Goal: Information Seeking & Learning: Find specific fact

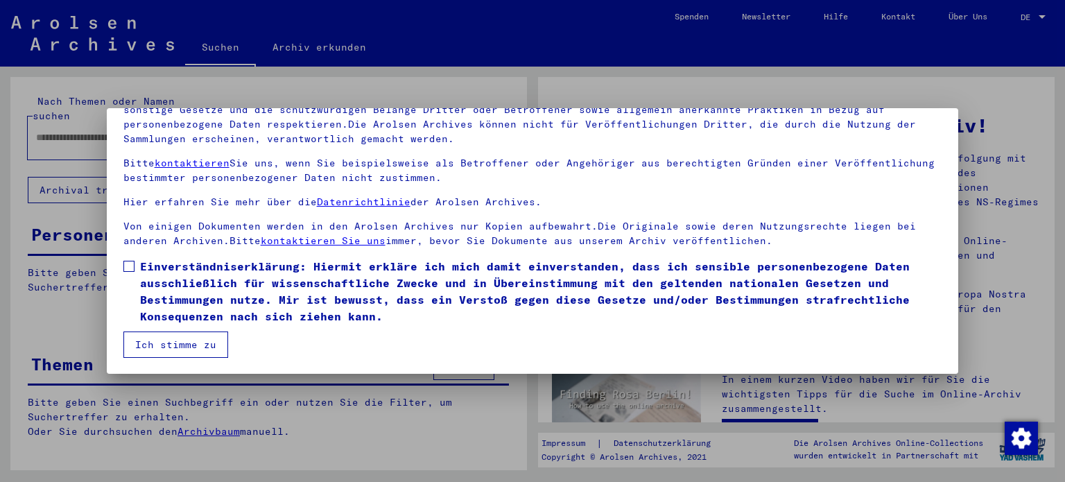
scroll to position [117, 0]
click at [126, 264] on span at bounding box center [128, 265] width 11 height 11
click at [164, 340] on button "Ich stimme zu" at bounding box center [175, 344] width 105 height 26
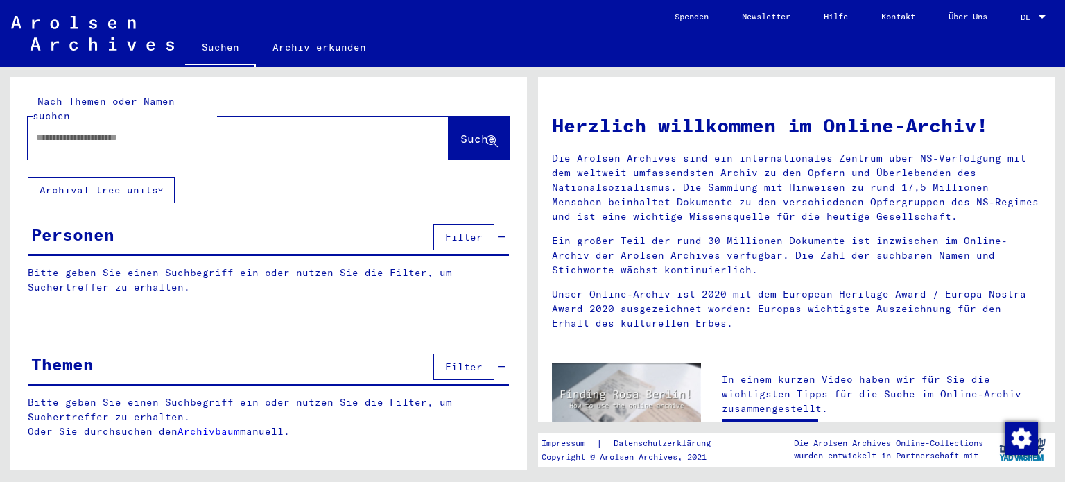
click at [39, 130] on input "text" at bounding box center [221, 137] width 371 height 15
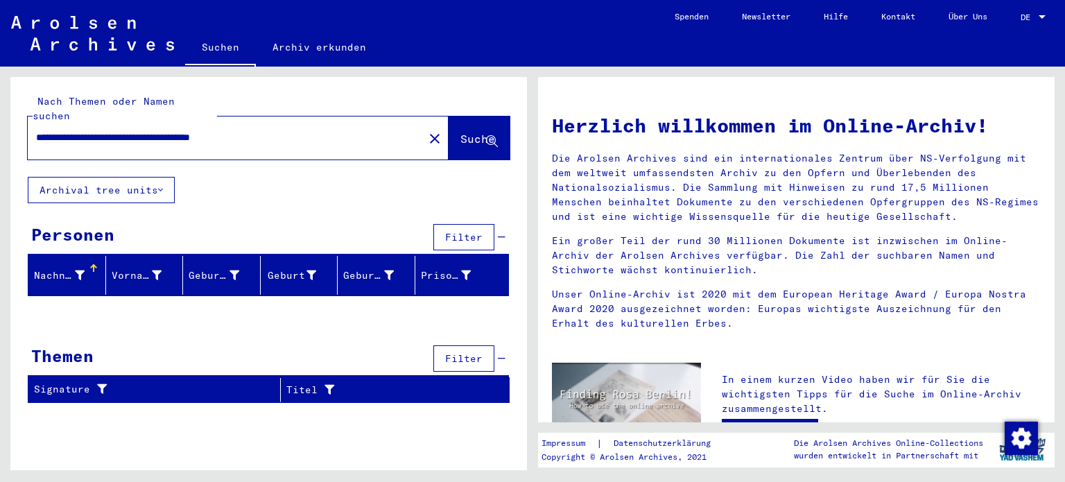
scroll to position [208, 0]
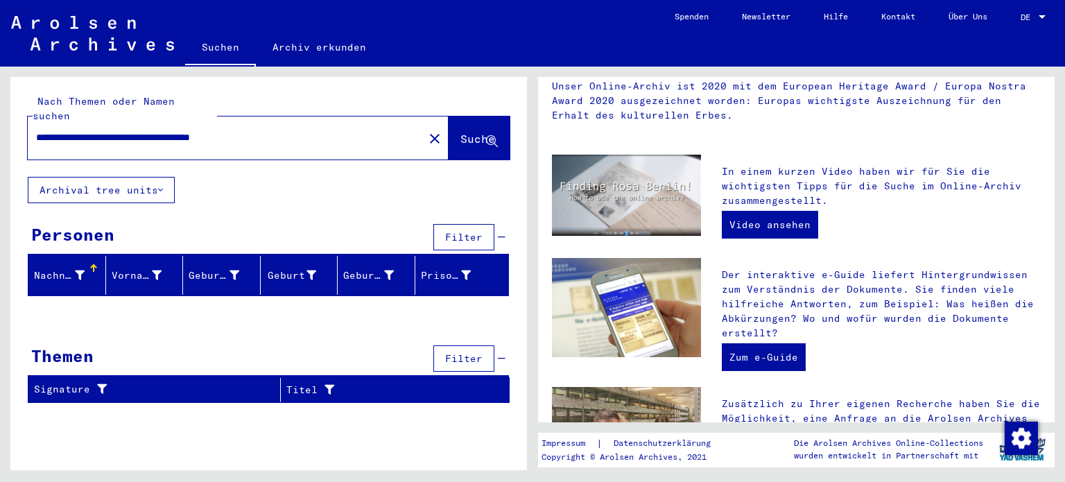
click at [74, 130] on input "**********" at bounding box center [221, 137] width 371 height 15
click at [58, 130] on input "**********" at bounding box center [221, 137] width 371 height 15
click at [229, 130] on input "**********" at bounding box center [221, 137] width 371 height 15
click at [460, 132] on span "Suche" at bounding box center [477, 139] width 35 height 14
click at [52, 130] on input "**********" at bounding box center [221, 137] width 371 height 15
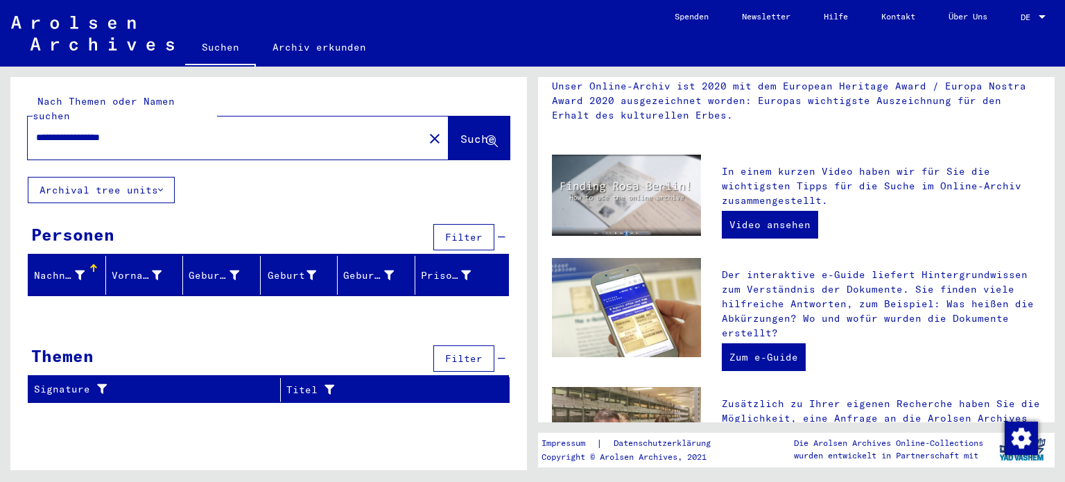
type input "**********"
click at [460, 132] on span "Suche" at bounding box center [477, 139] width 35 height 14
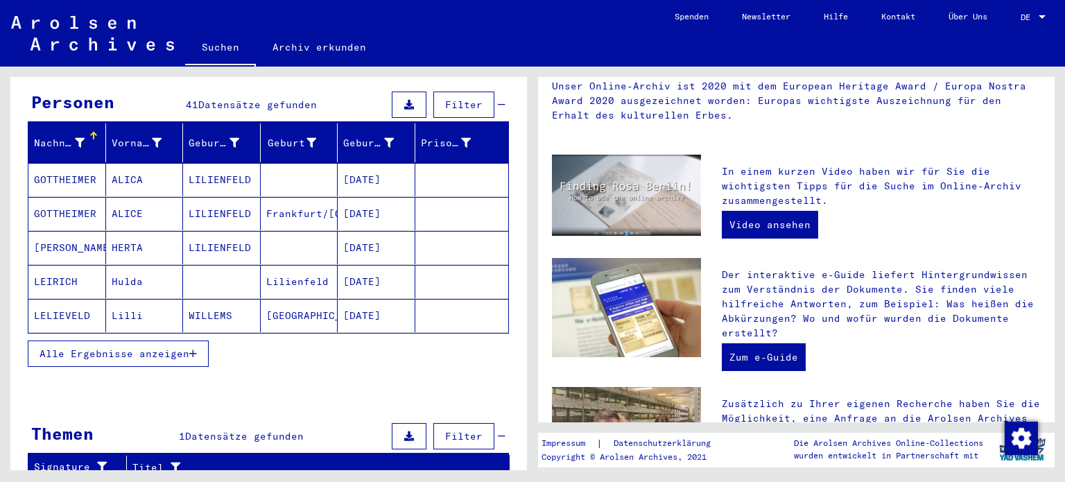
scroll to position [139, 0]
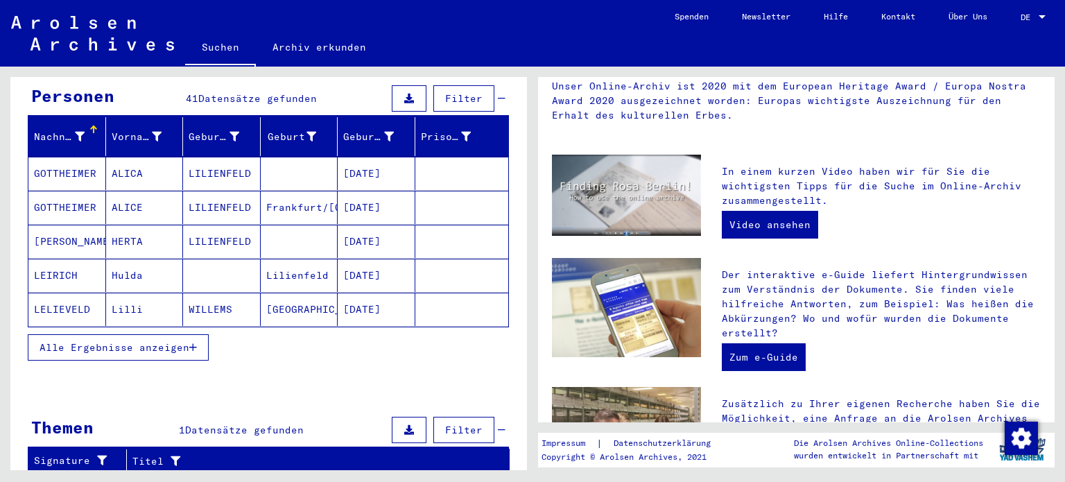
click at [142, 341] on span "Alle Ergebnisse anzeigen" at bounding box center [115, 347] width 150 height 12
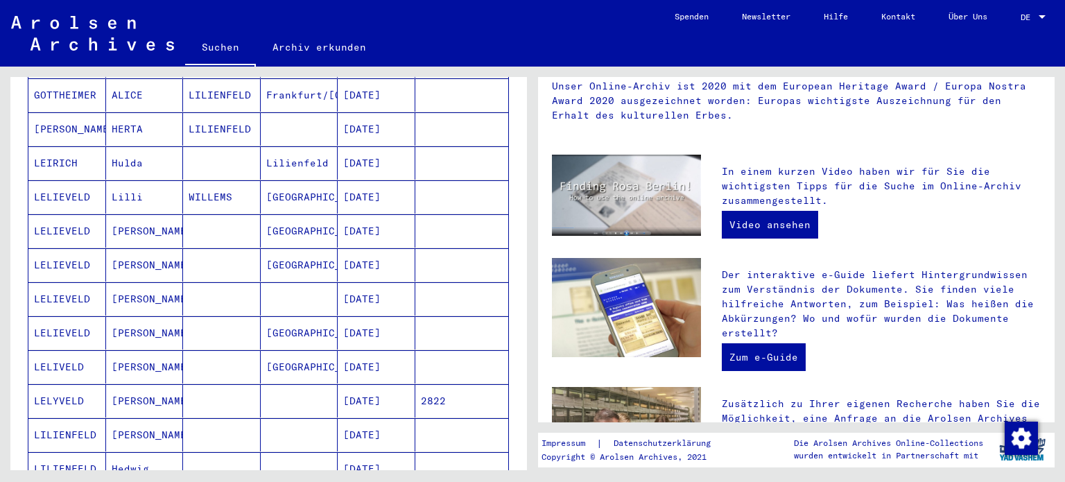
scroll to position [416, 0]
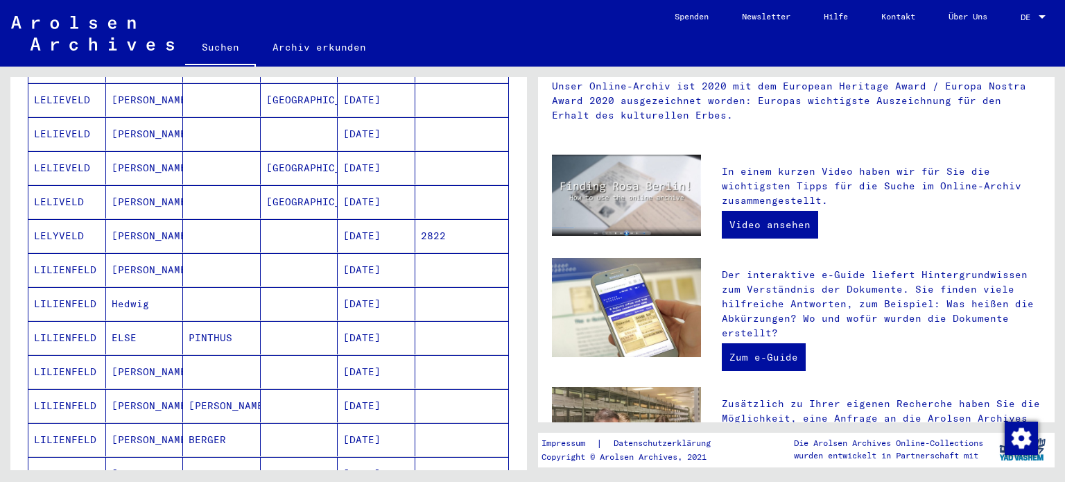
click at [136, 356] on mat-cell "[PERSON_NAME]" at bounding box center [145, 371] width 78 height 33
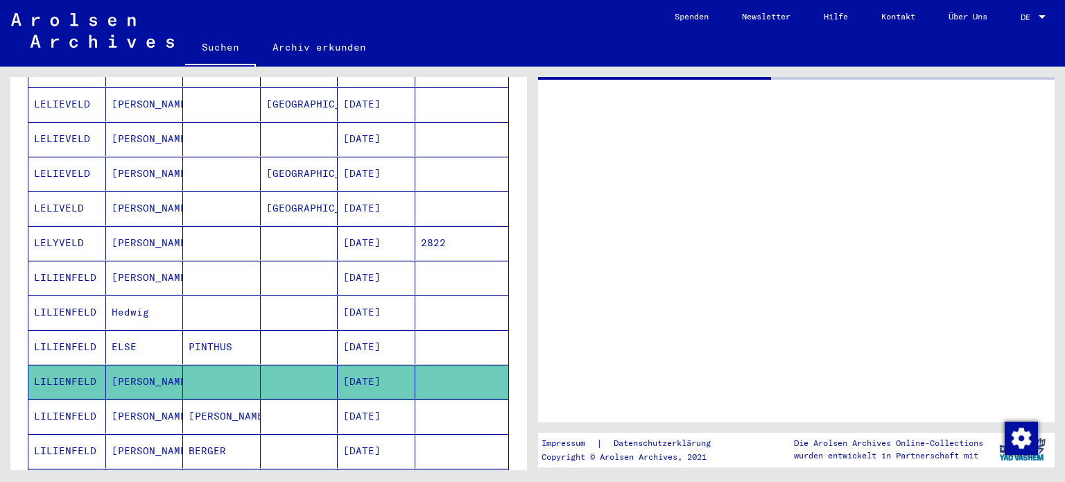
scroll to position [419, 0]
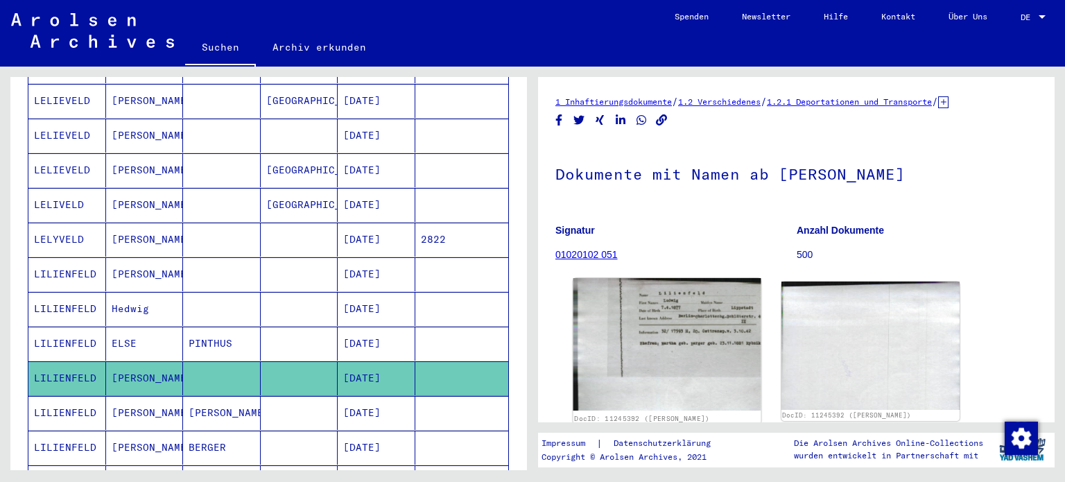
click at [652, 329] on img at bounding box center [666, 344] width 187 height 132
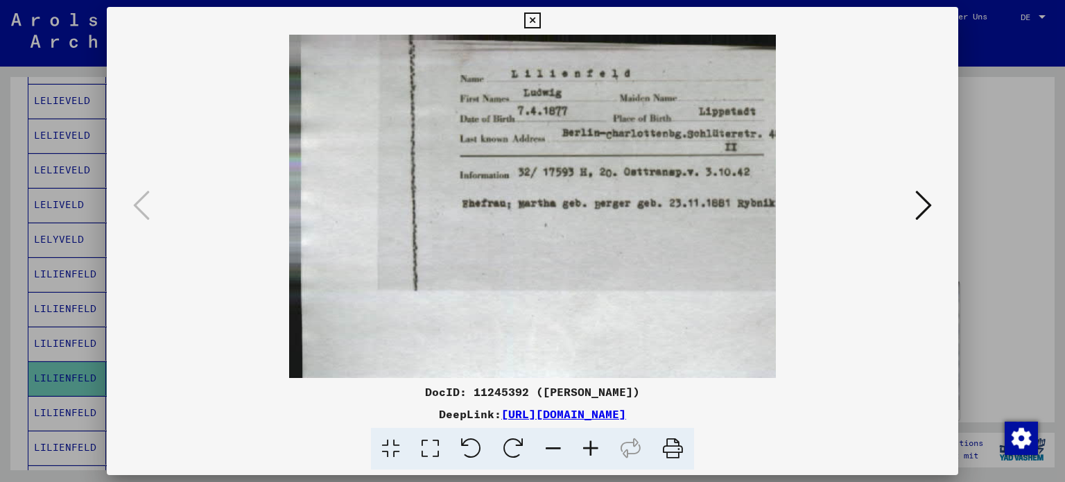
click at [925, 198] on icon at bounding box center [923, 205] width 17 height 33
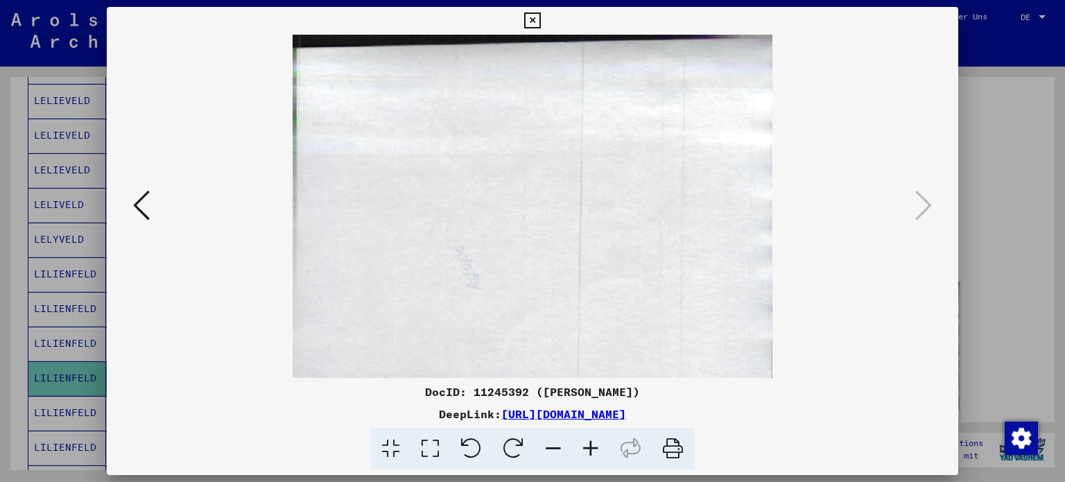
click at [531, 19] on icon at bounding box center [532, 20] width 16 height 17
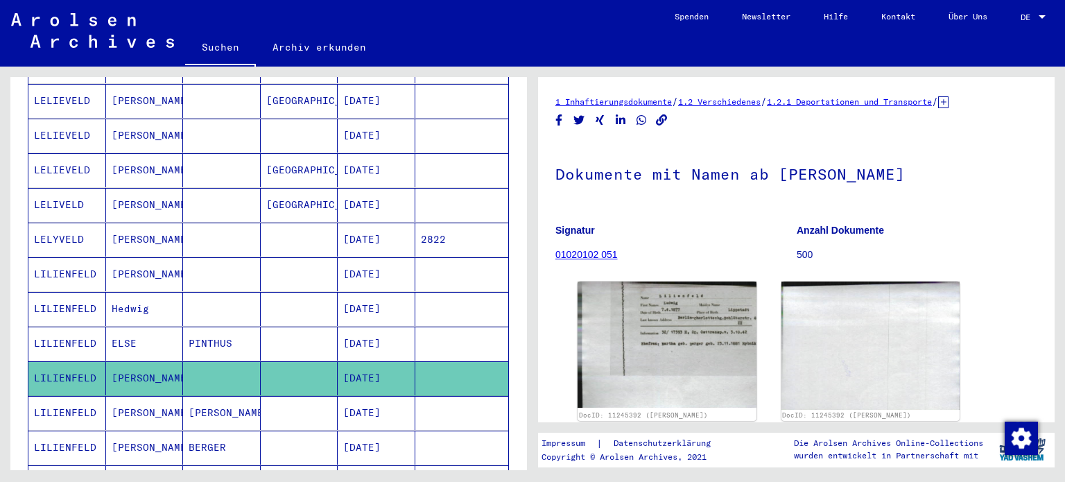
click at [165, 257] on mat-cell "[PERSON_NAME]" at bounding box center [145, 274] width 78 height 34
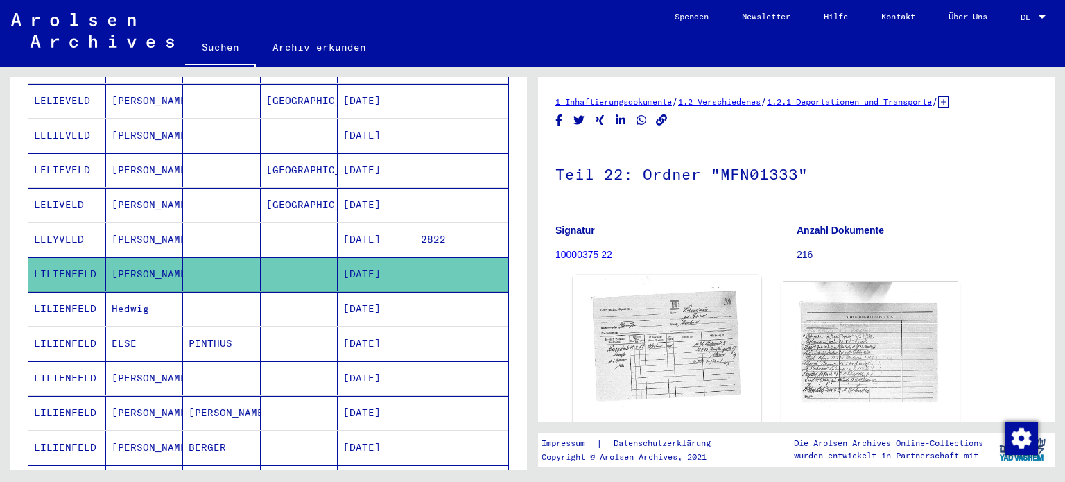
click at [662, 355] on img at bounding box center [666, 404] width 187 height 259
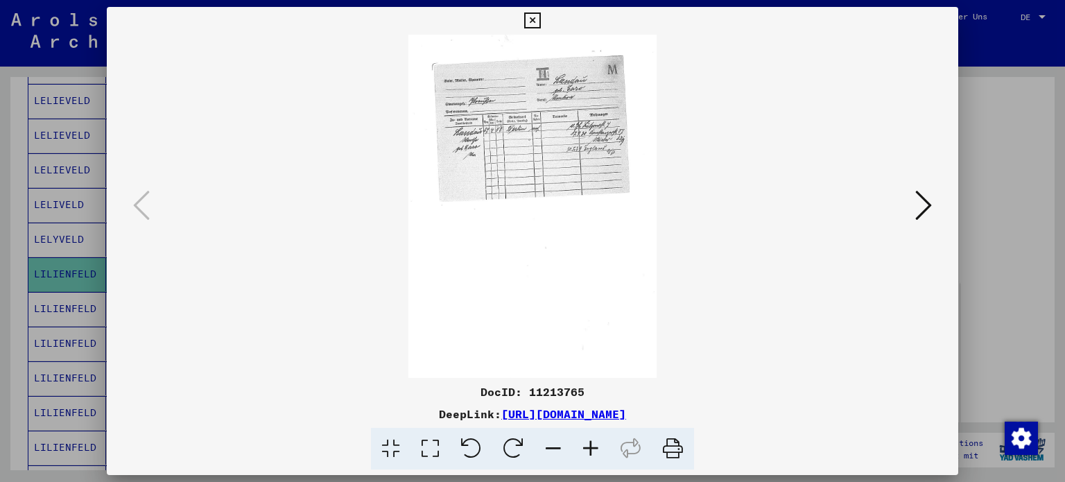
click at [557, 141] on img at bounding box center [533, 206] width 758 height 343
click at [591, 449] on icon at bounding box center [590, 449] width 37 height 42
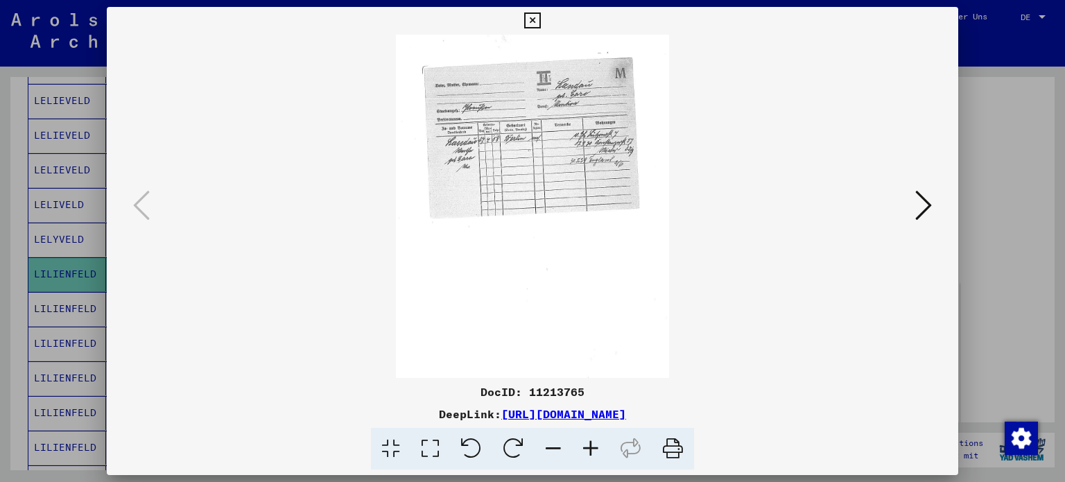
click at [591, 446] on icon at bounding box center [590, 449] width 37 height 42
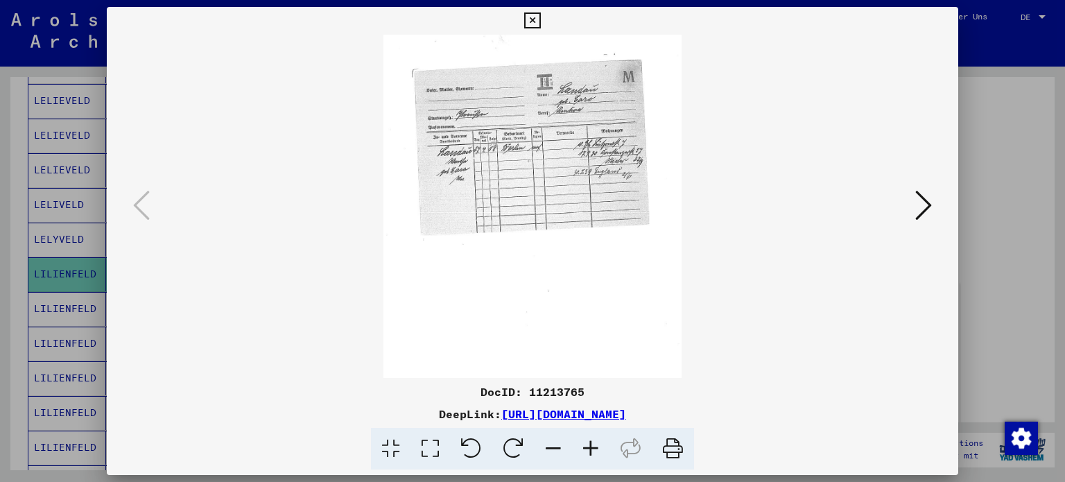
click at [589, 444] on icon at bounding box center [590, 449] width 37 height 42
click at [586, 444] on icon at bounding box center [590, 449] width 37 height 42
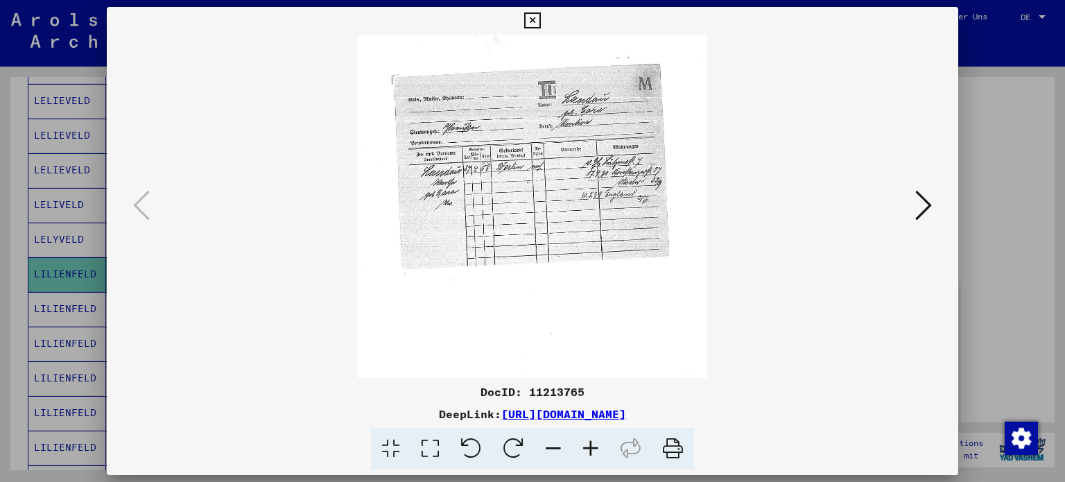
click at [582, 443] on icon at bounding box center [590, 449] width 37 height 42
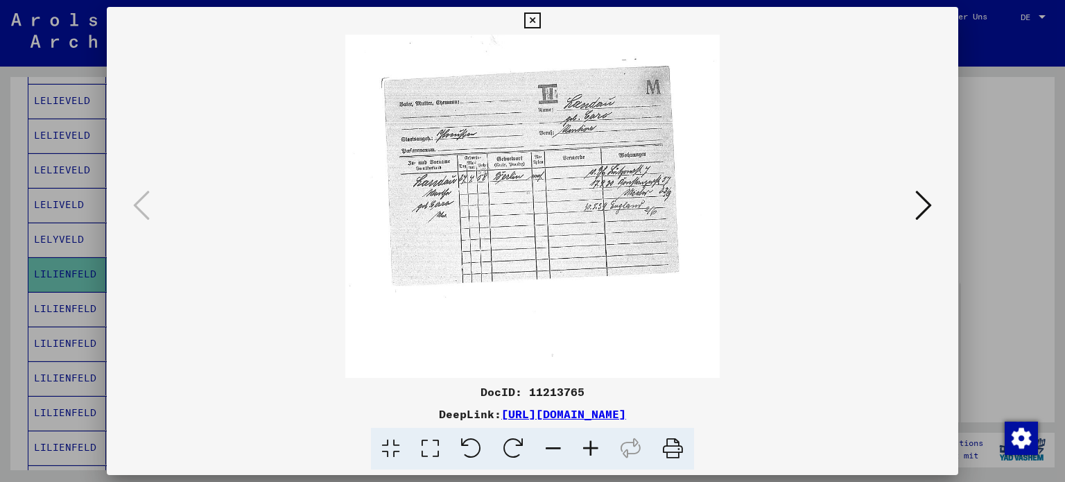
click at [581, 443] on icon at bounding box center [590, 449] width 37 height 42
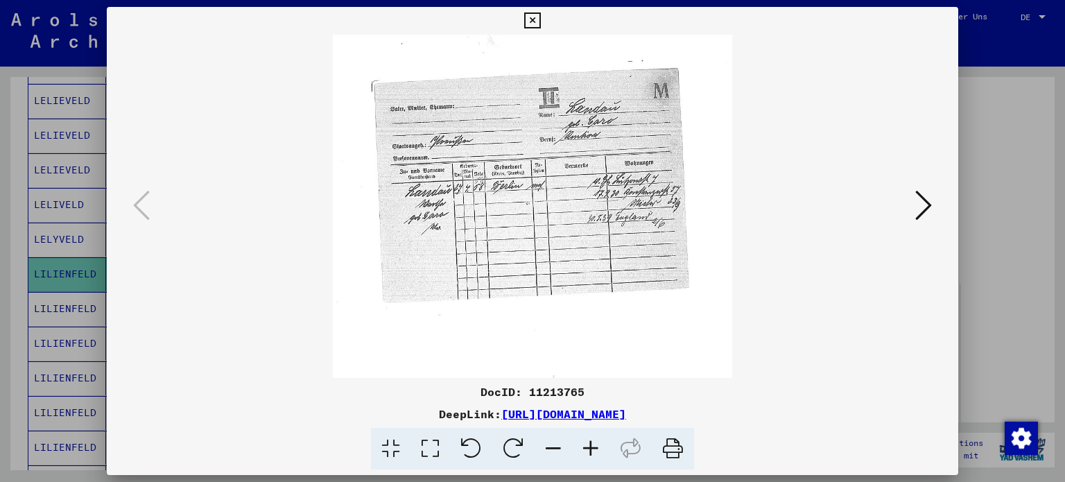
click at [580, 443] on icon at bounding box center [590, 449] width 37 height 42
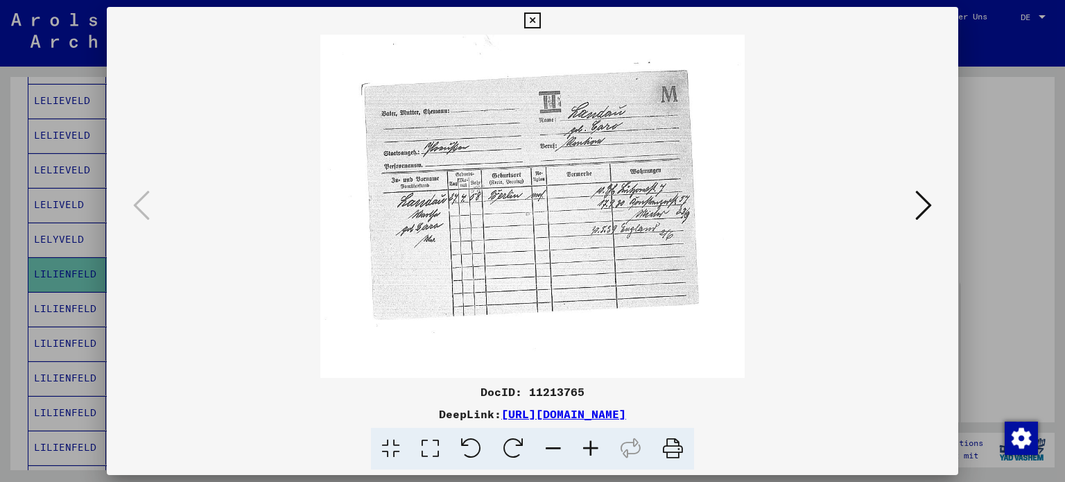
click at [530, 17] on icon at bounding box center [532, 20] width 16 height 17
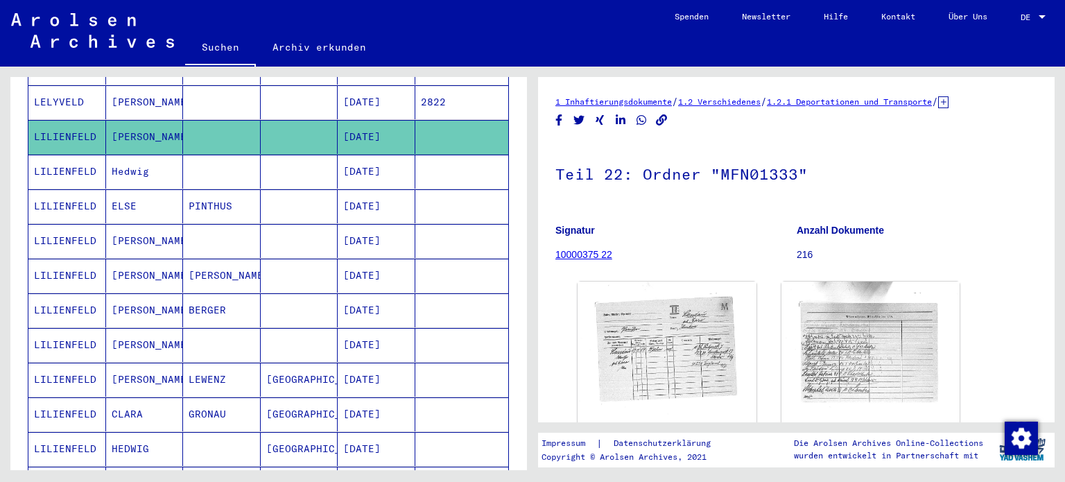
scroll to position [558, 0]
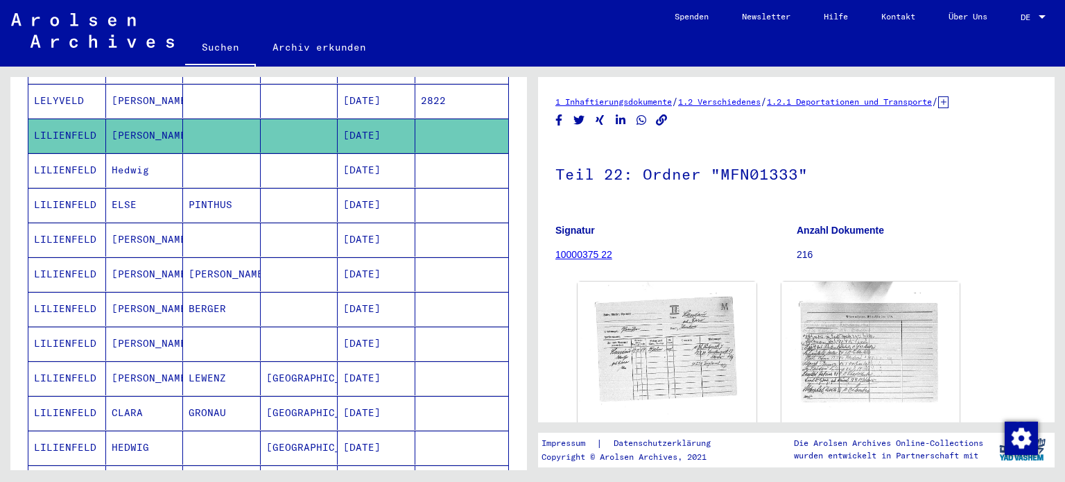
click at [124, 327] on mat-cell "[PERSON_NAME]" at bounding box center [145, 344] width 78 height 34
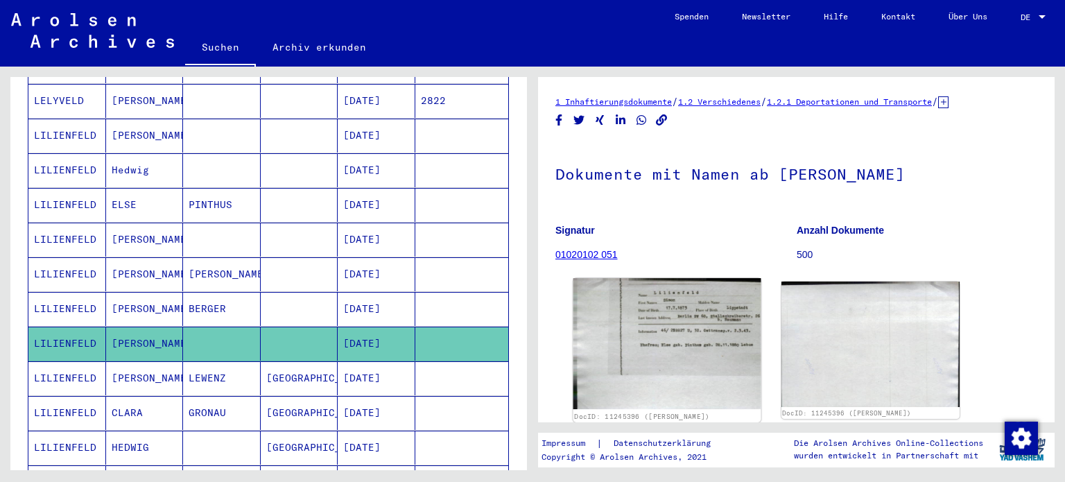
click at [636, 315] on img at bounding box center [666, 343] width 187 height 131
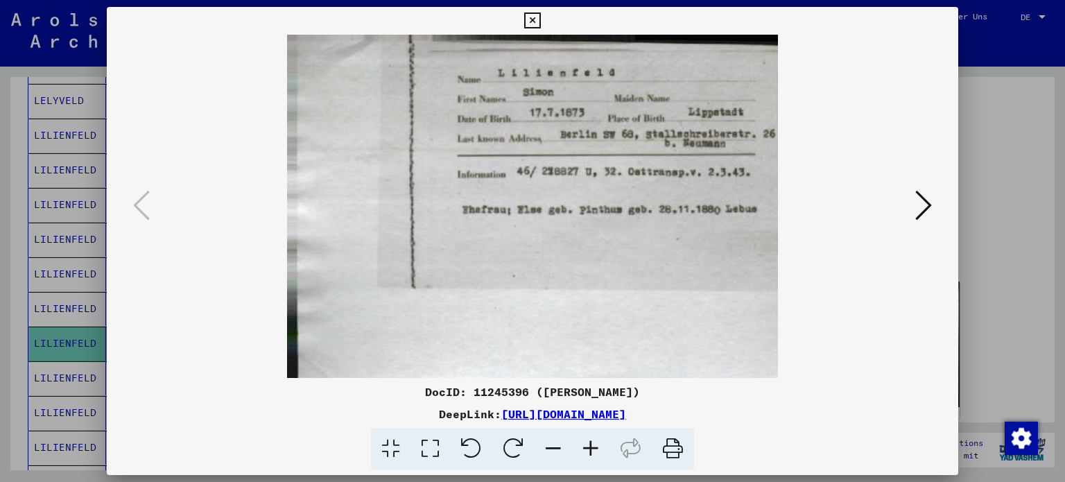
click at [534, 16] on icon at bounding box center [532, 20] width 16 height 17
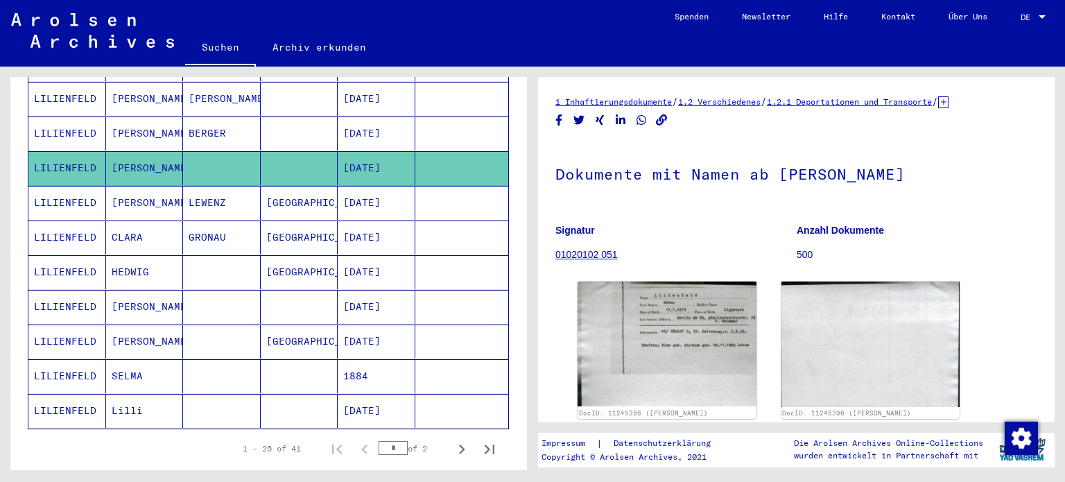
scroll to position [766, 0]
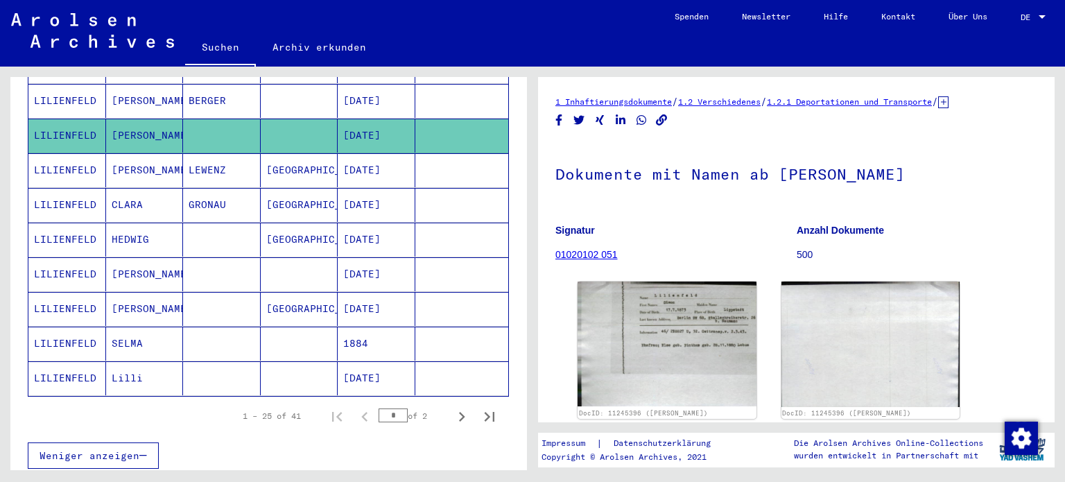
click at [119, 257] on mat-cell "[PERSON_NAME]" at bounding box center [145, 274] width 78 height 34
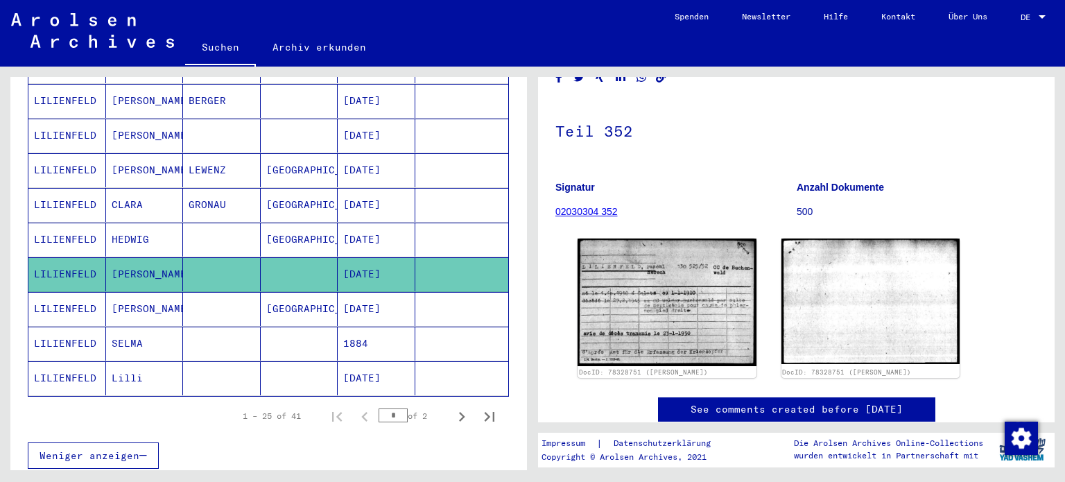
scroll to position [208, 0]
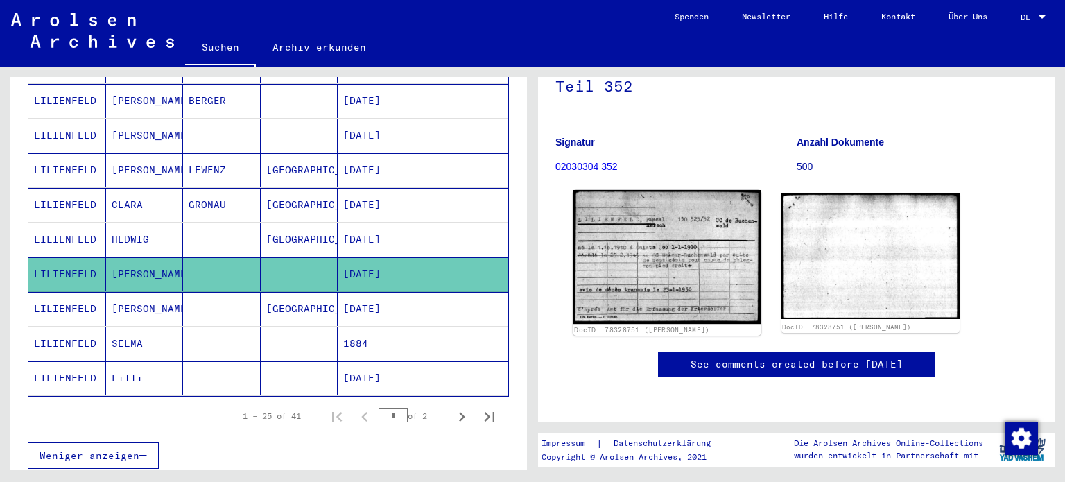
click at [619, 190] on img at bounding box center [666, 257] width 187 height 134
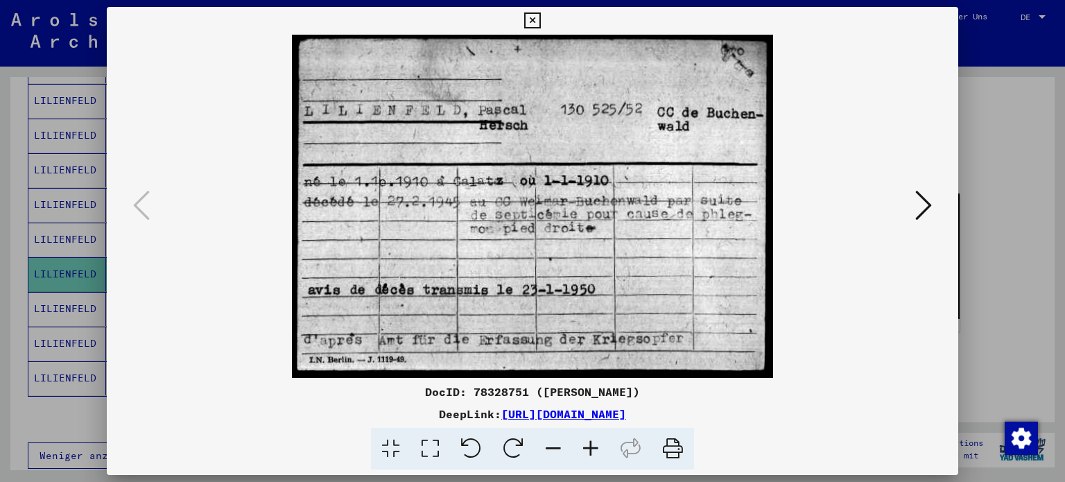
click at [532, 16] on icon at bounding box center [532, 20] width 16 height 17
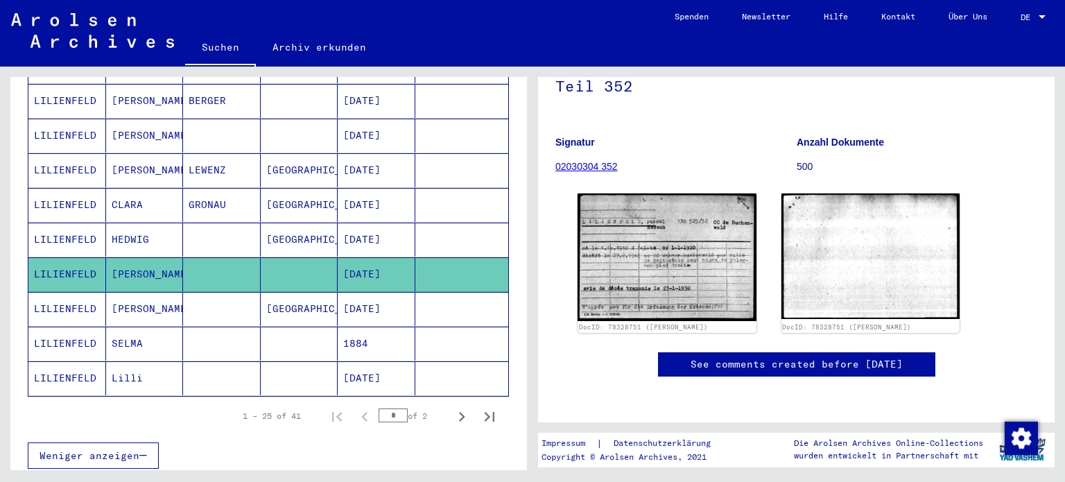
click at [186, 292] on mat-cell at bounding box center [222, 309] width 78 height 34
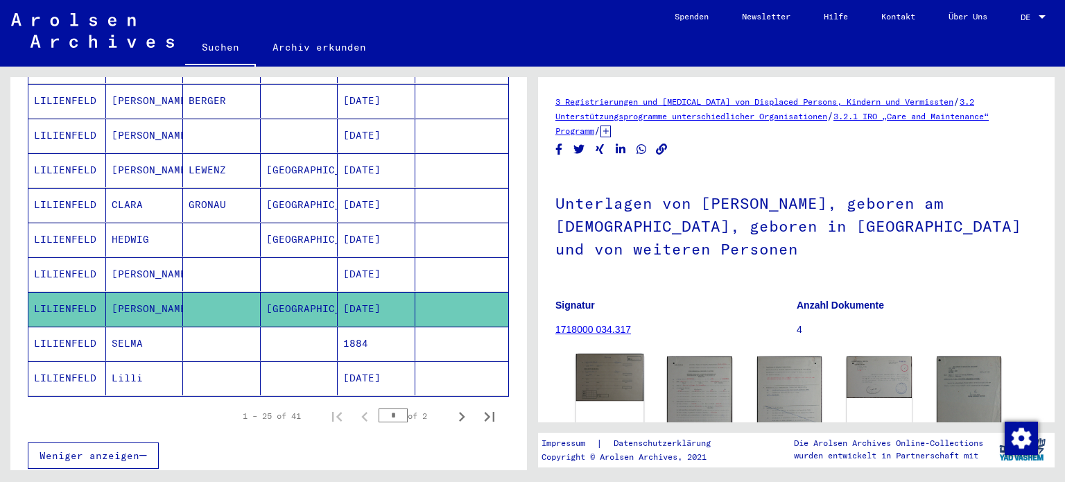
click at [611, 379] on img at bounding box center [610, 377] width 68 height 47
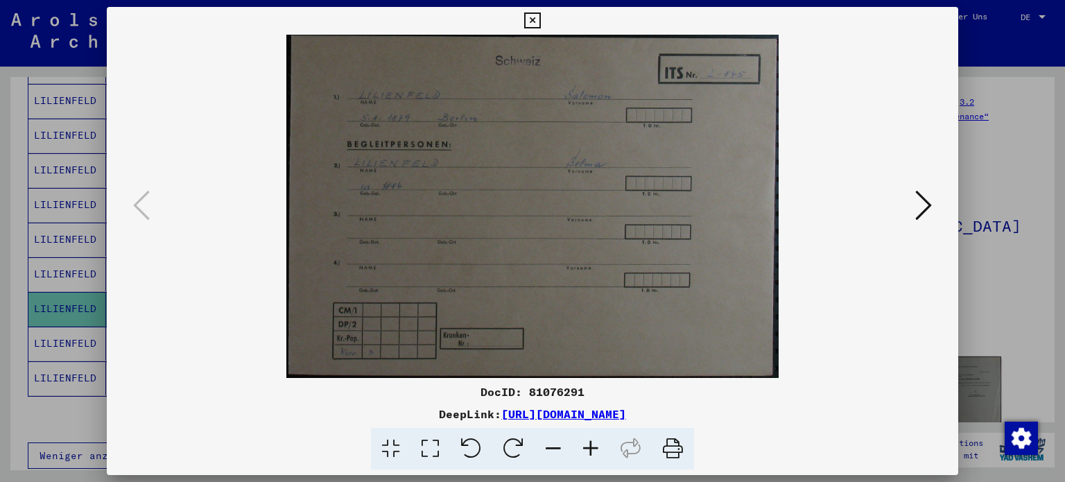
click at [591, 449] on icon at bounding box center [590, 449] width 37 height 42
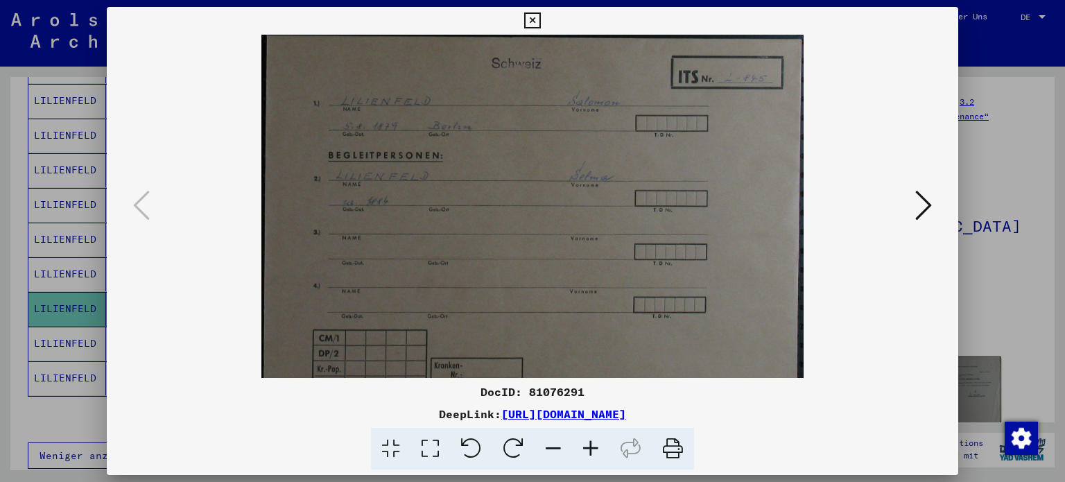
click at [591, 449] on icon at bounding box center [590, 449] width 37 height 42
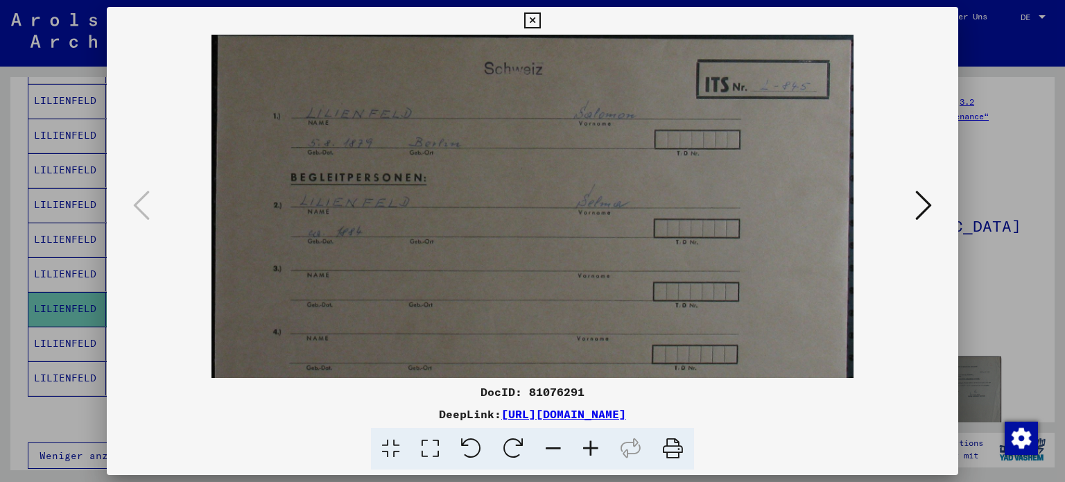
click at [591, 447] on icon at bounding box center [590, 449] width 37 height 42
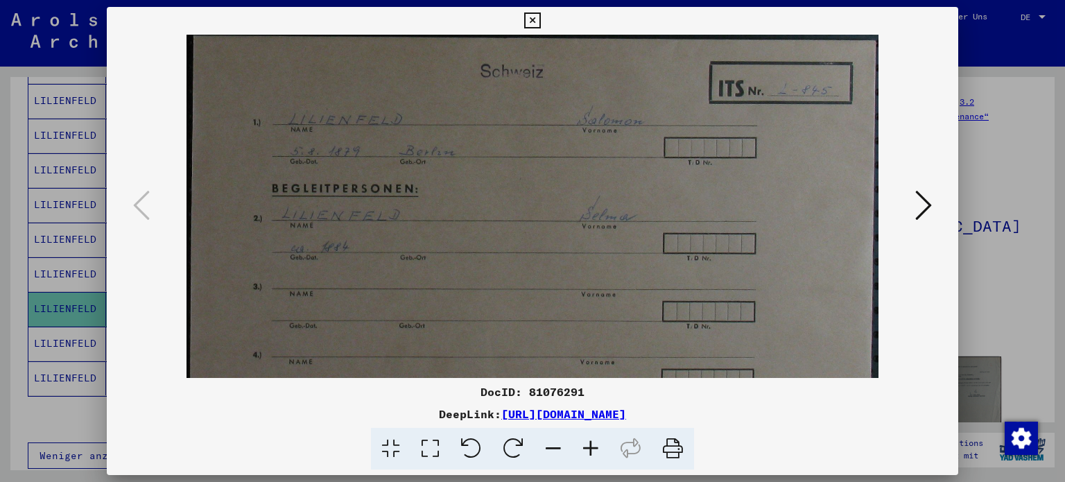
click at [591, 446] on icon at bounding box center [590, 449] width 37 height 42
click at [591, 445] on icon at bounding box center [590, 449] width 37 height 42
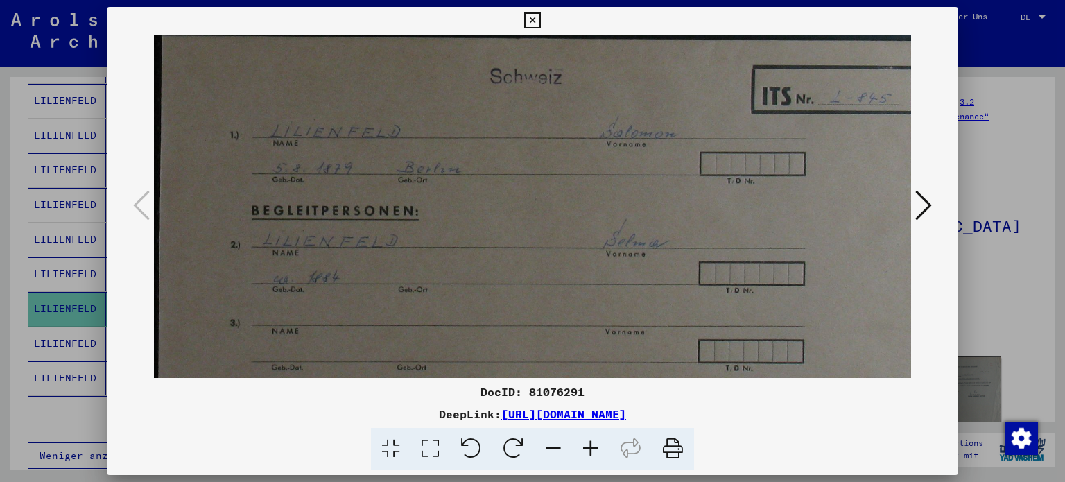
click at [552, 446] on icon at bounding box center [552, 449] width 37 height 42
click at [552, 445] on icon at bounding box center [552, 449] width 37 height 42
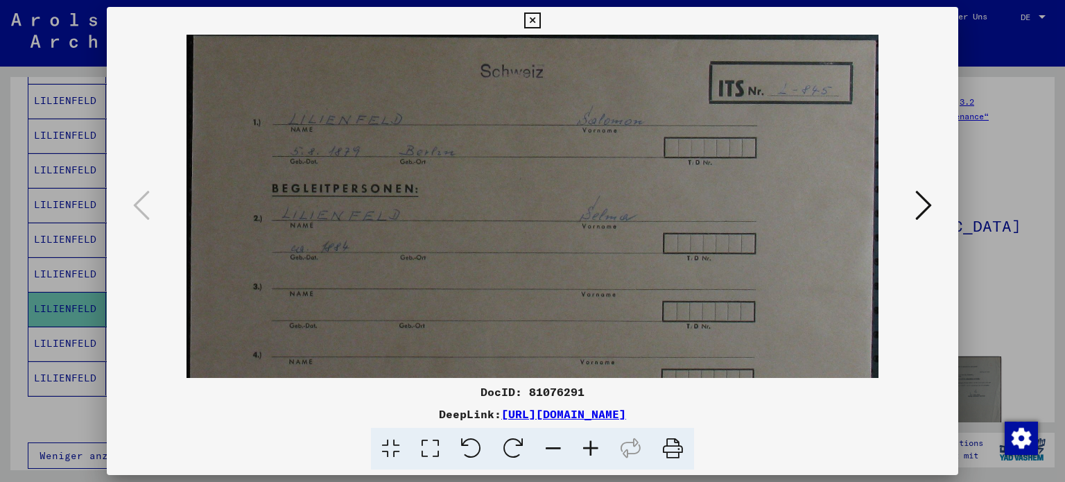
click at [552, 444] on icon at bounding box center [552, 449] width 37 height 42
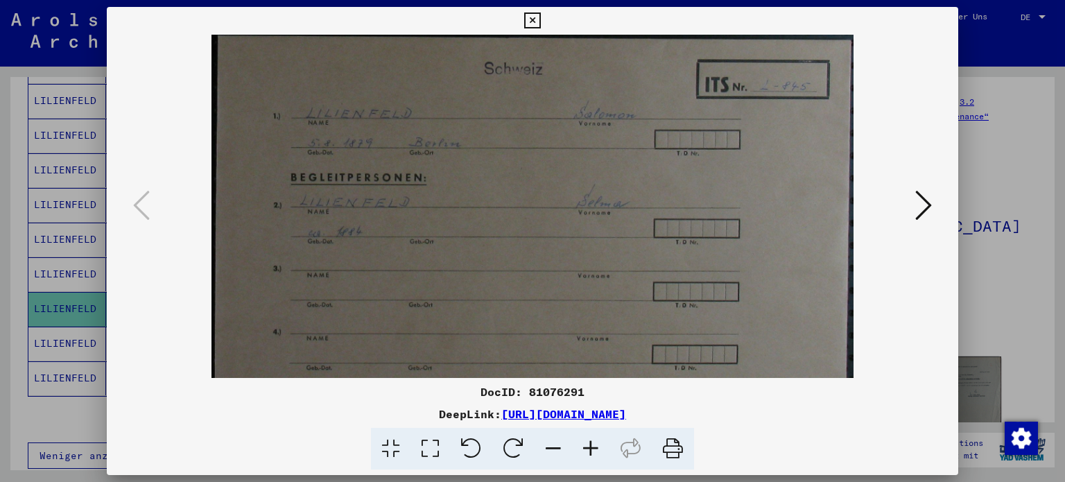
click at [548, 444] on icon at bounding box center [552, 449] width 37 height 42
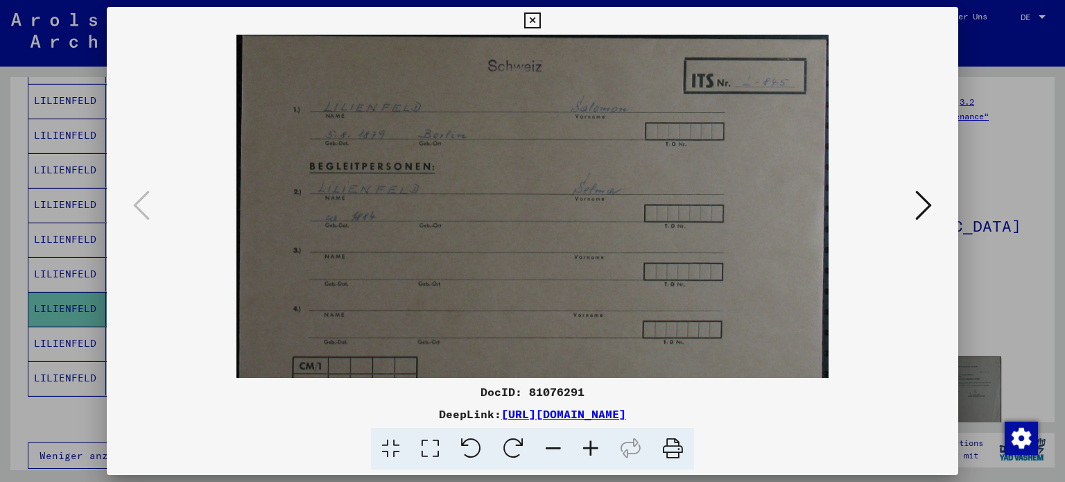
click at [530, 19] on icon at bounding box center [532, 20] width 16 height 17
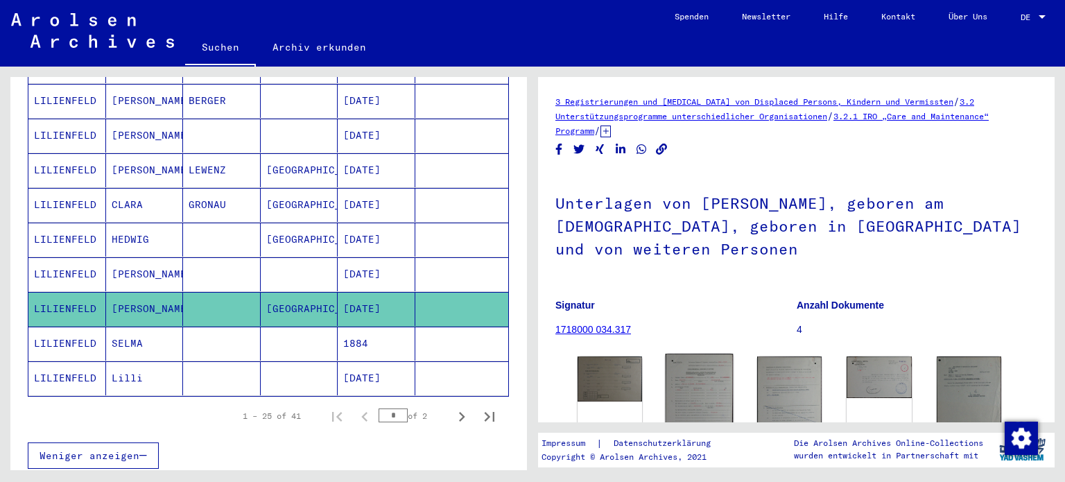
click at [683, 385] on img at bounding box center [700, 405] width 68 height 103
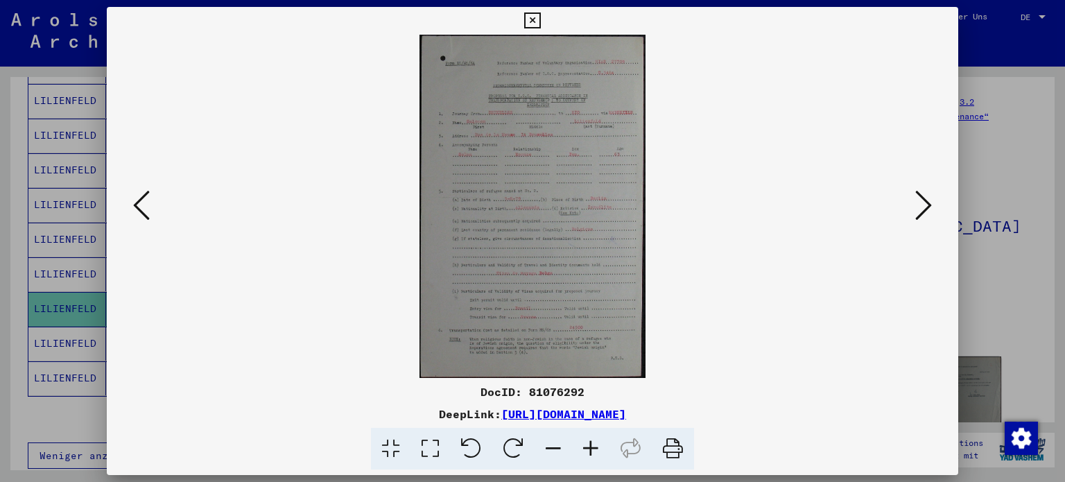
click at [589, 449] on icon at bounding box center [590, 449] width 37 height 42
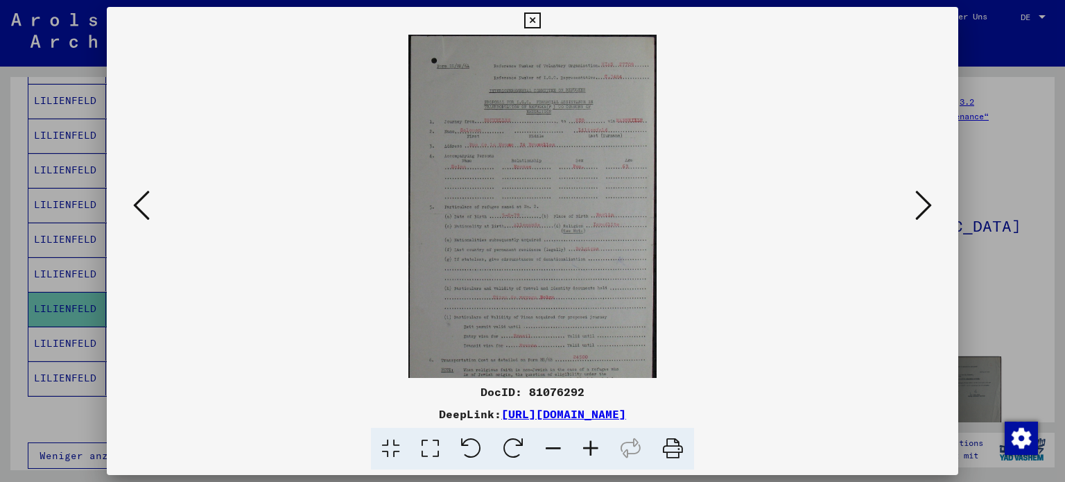
click at [589, 446] on icon at bounding box center [590, 449] width 37 height 42
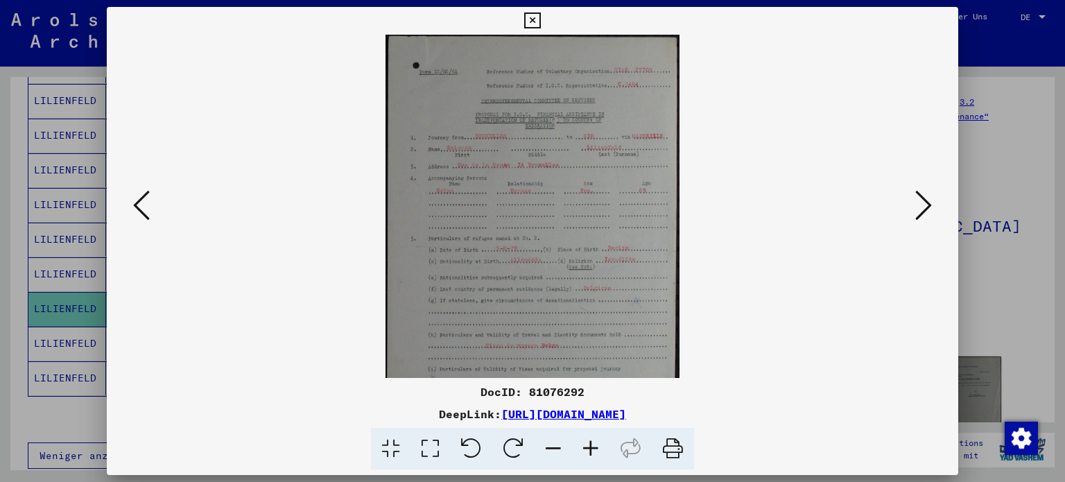
click at [589, 444] on icon at bounding box center [590, 449] width 37 height 42
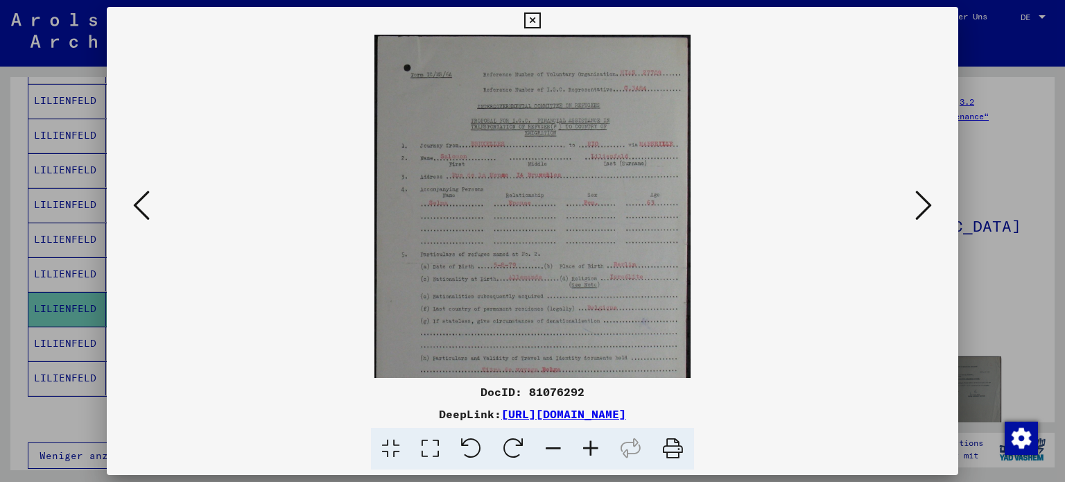
click at [589, 444] on icon at bounding box center [590, 449] width 37 height 42
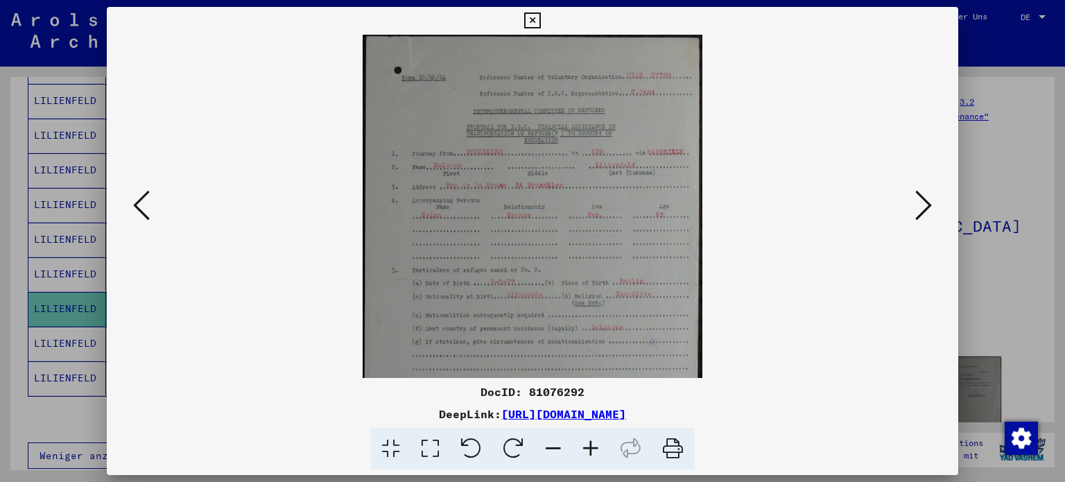
click at [589, 444] on icon at bounding box center [590, 449] width 37 height 42
click at [589, 443] on icon at bounding box center [590, 449] width 37 height 42
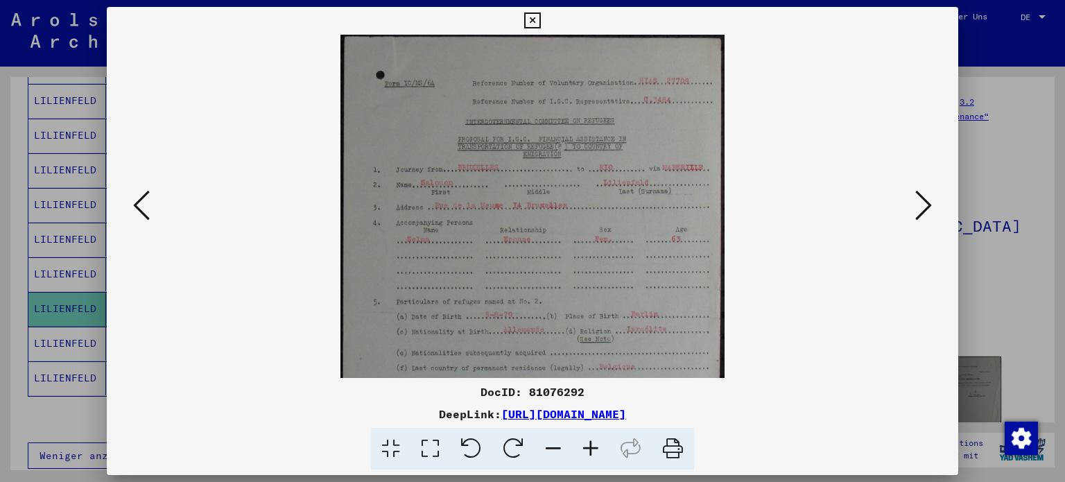
click at [589, 443] on icon at bounding box center [590, 449] width 37 height 42
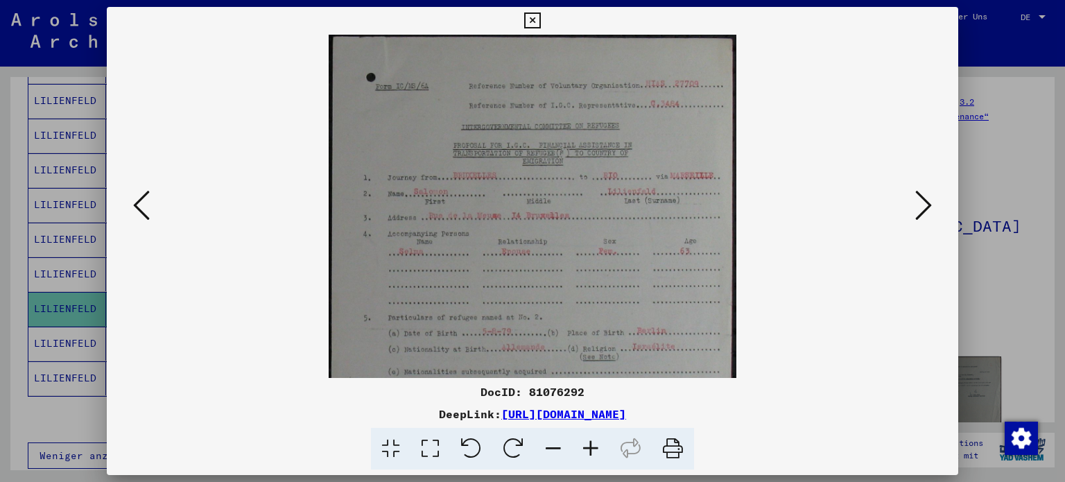
click at [590, 443] on icon at bounding box center [590, 449] width 37 height 42
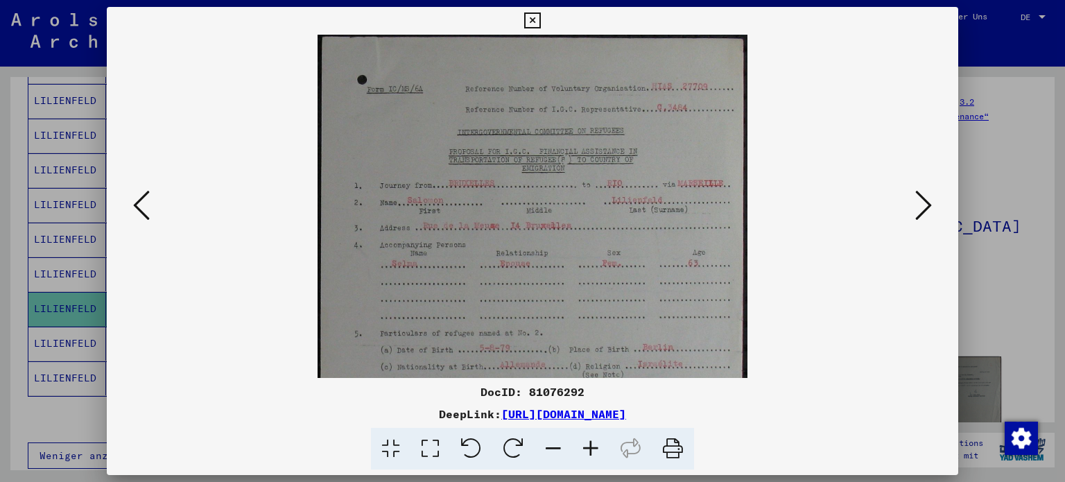
click at [591, 443] on icon at bounding box center [590, 449] width 37 height 42
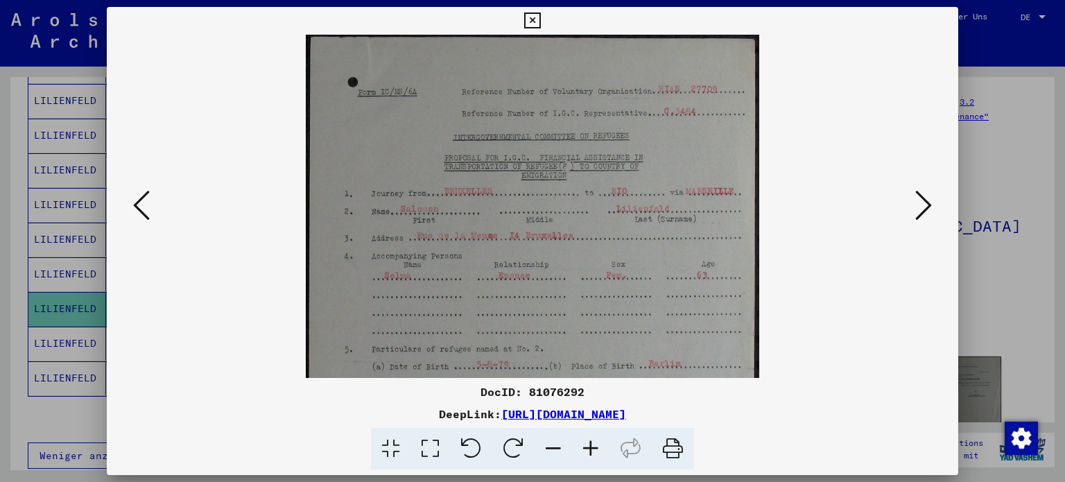
click at [591, 443] on icon at bounding box center [590, 449] width 37 height 42
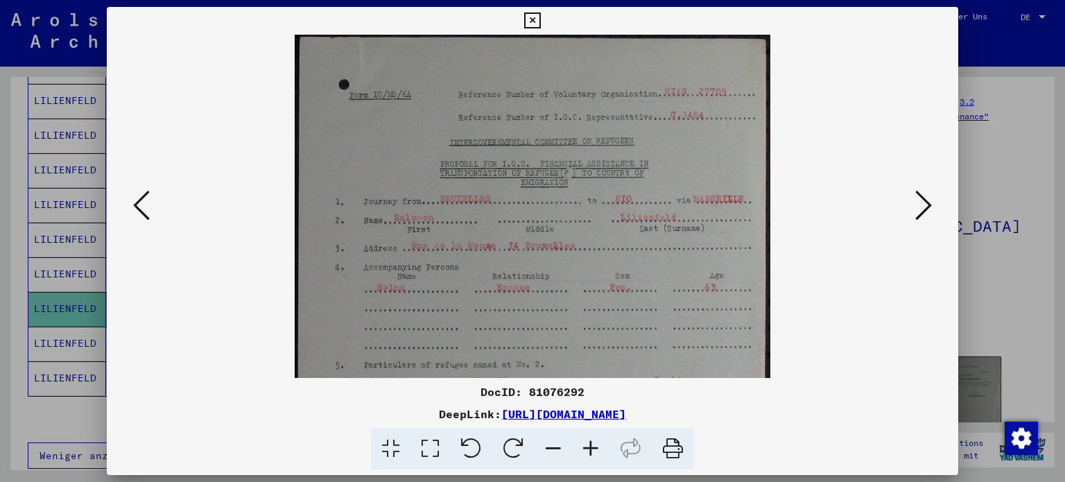
click at [591, 442] on icon at bounding box center [590, 449] width 37 height 42
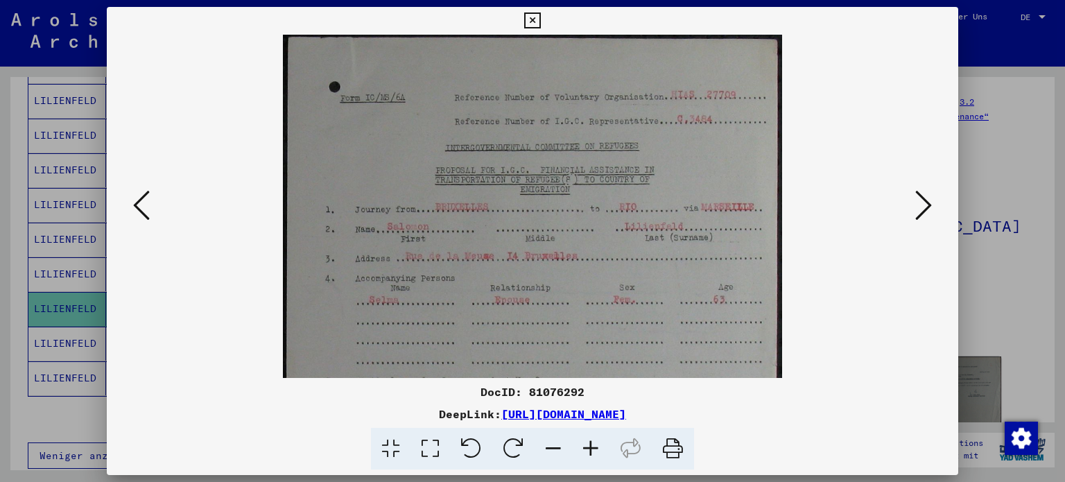
click at [591, 440] on icon at bounding box center [590, 449] width 37 height 42
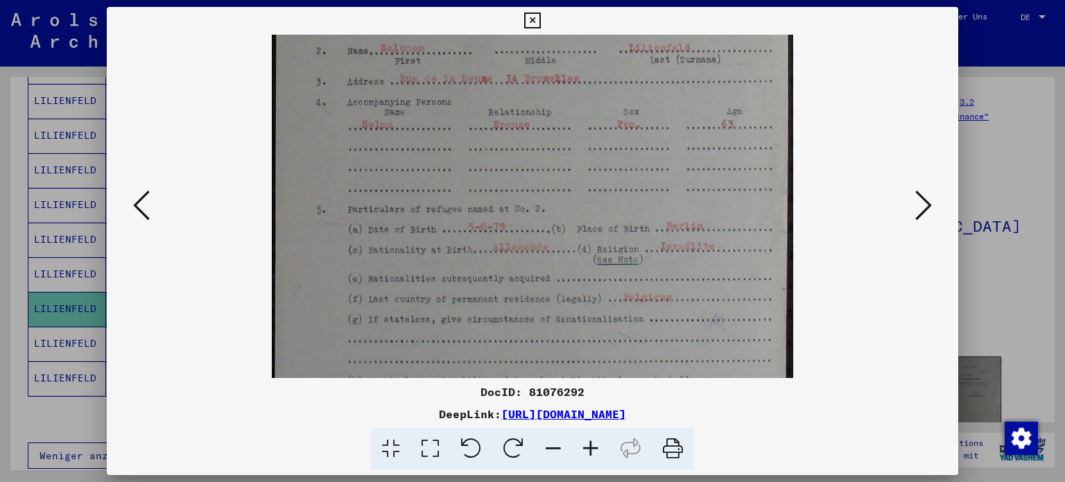
scroll to position [217, 0]
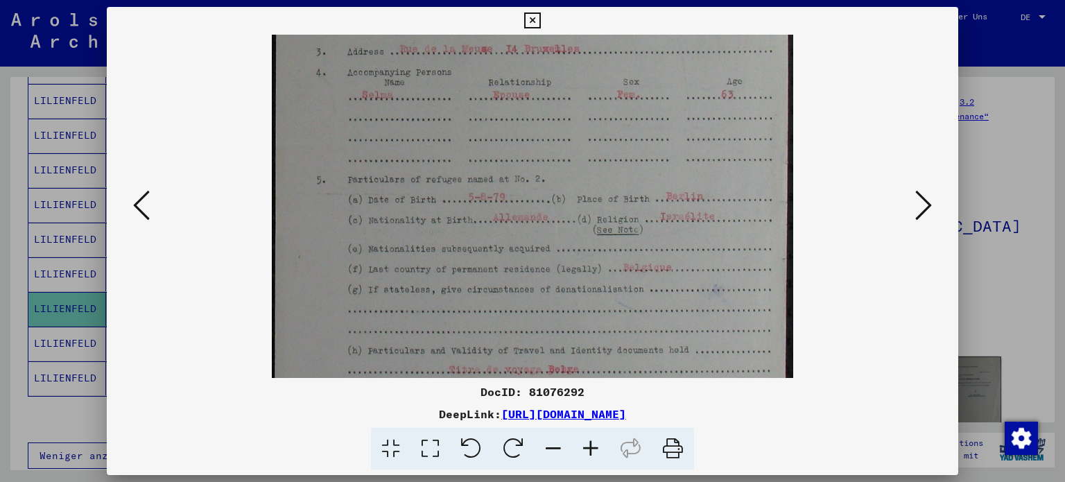
drag, startPoint x: 580, startPoint y: 318, endPoint x: 596, endPoint y: 102, distance: 216.2
click at [596, 102] on img at bounding box center [532, 215] width 521 height 794
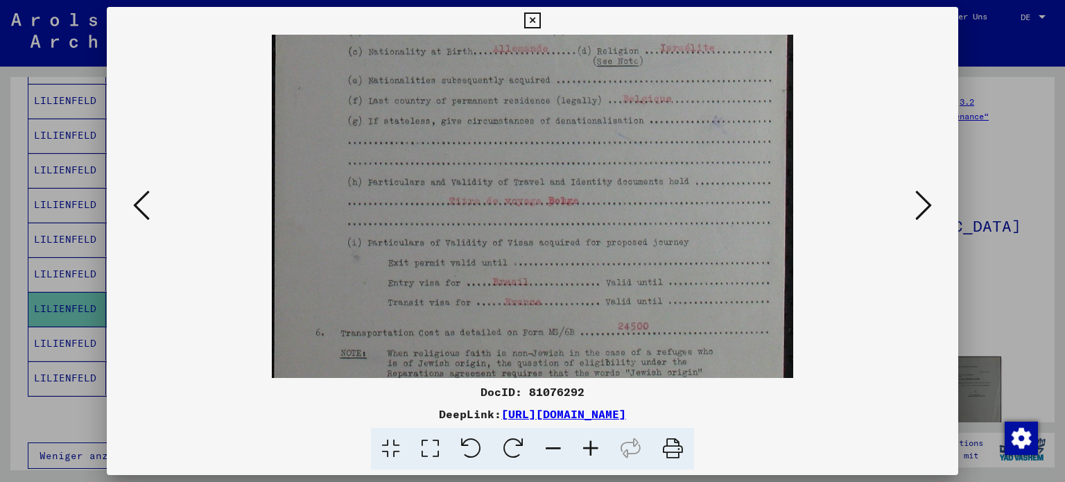
scroll to position [394, 0]
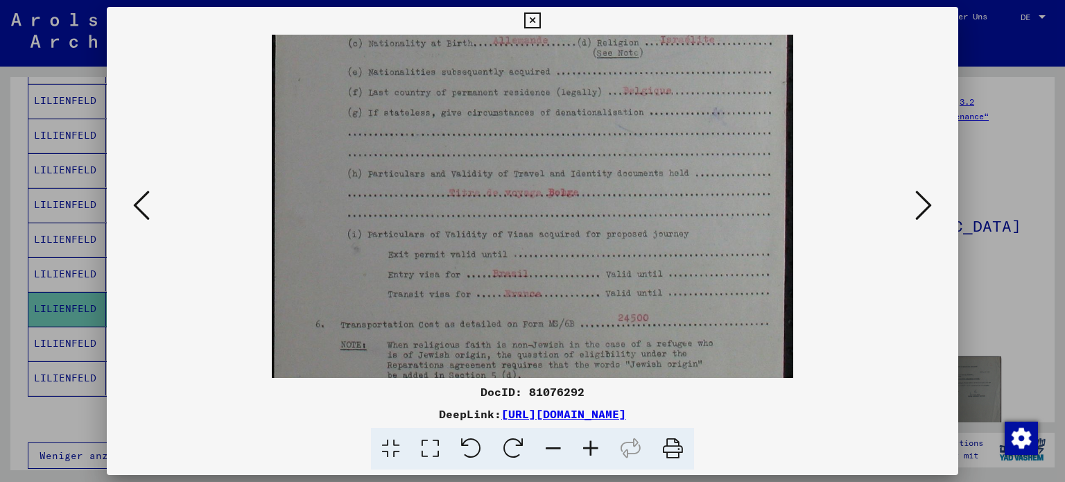
drag, startPoint x: 586, startPoint y: 298, endPoint x: 613, endPoint y: 124, distance: 176.1
click at [613, 124] on img at bounding box center [532, 38] width 521 height 794
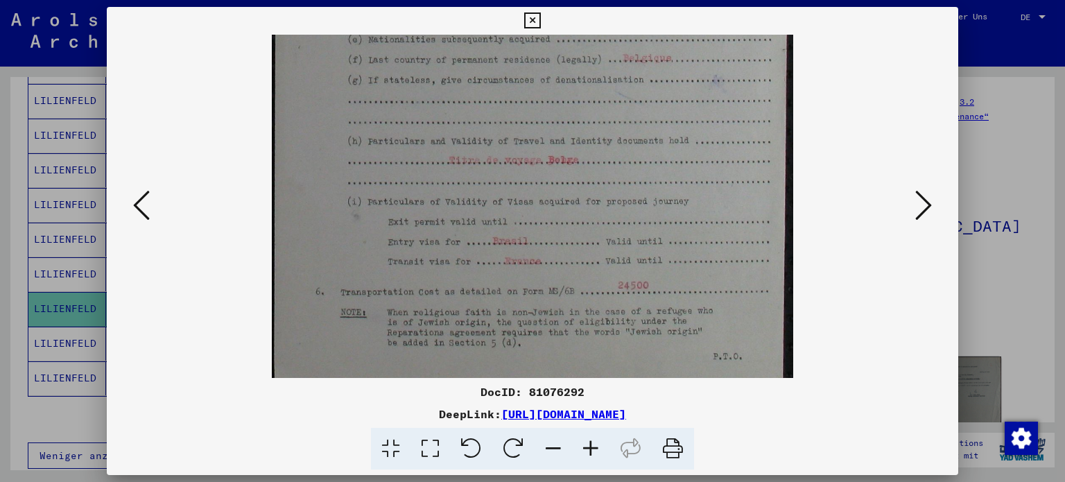
scroll to position [450, 0]
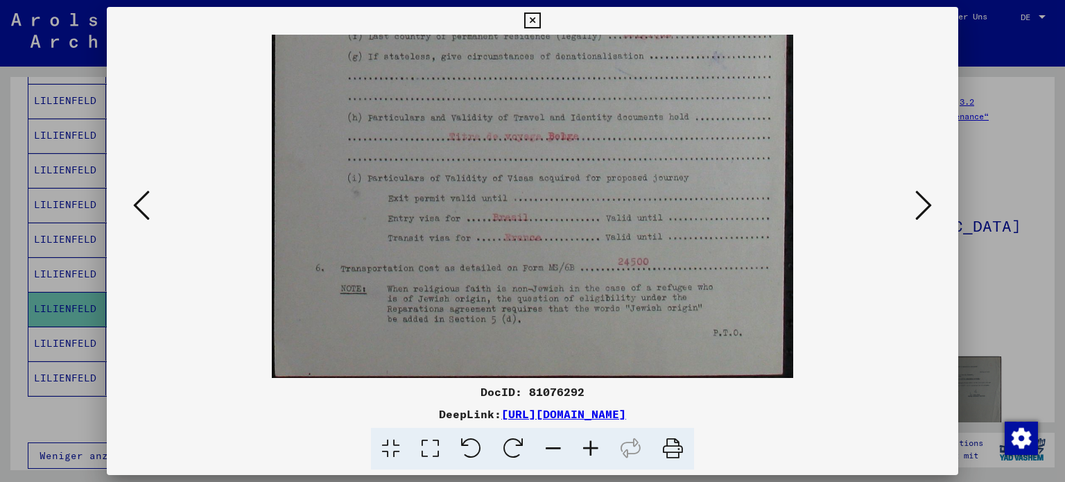
drag, startPoint x: 594, startPoint y: 303, endPoint x: 633, endPoint y: 107, distance: 200.0
click at [534, 21] on icon at bounding box center [532, 20] width 16 height 17
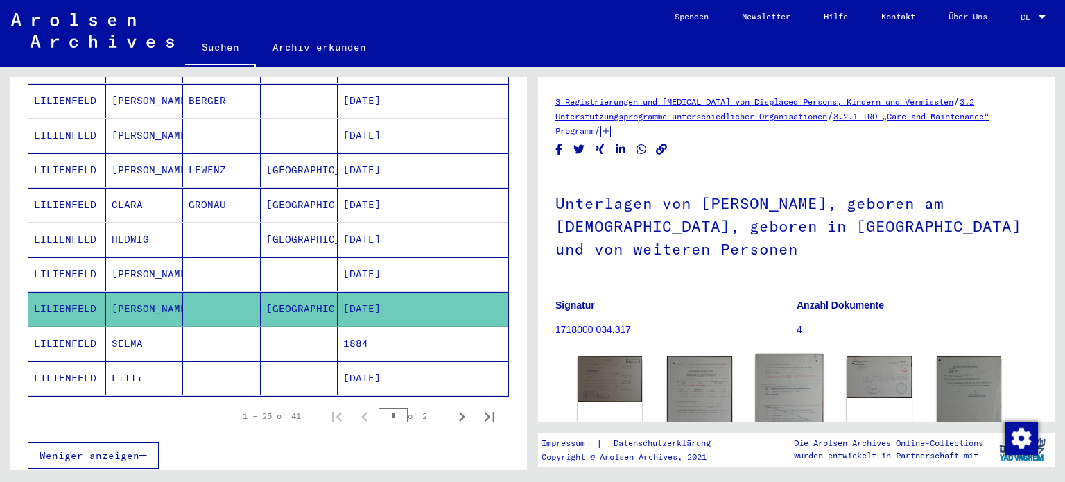
click at [776, 388] on img at bounding box center [789, 406] width 68 height 104
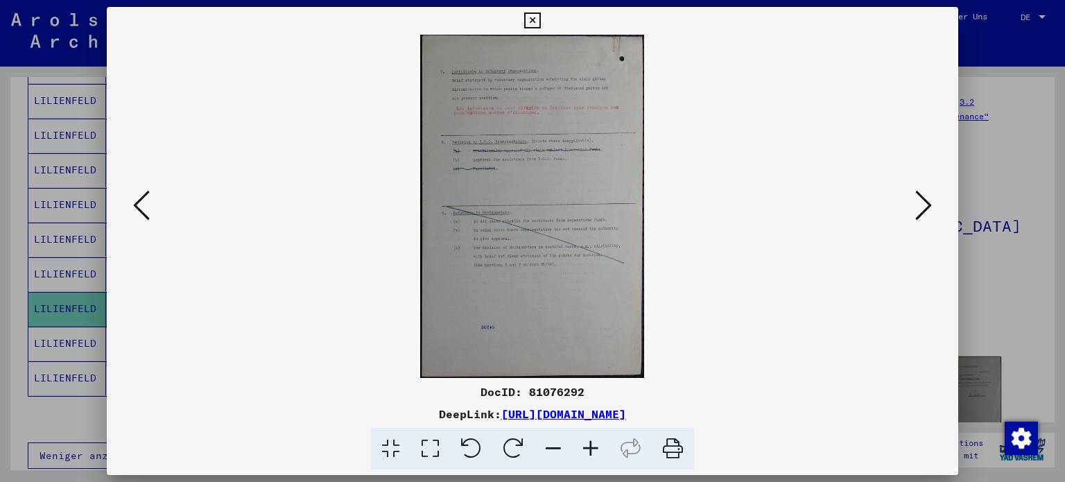
click at [593, 449] on icon at bounding box center [590, 449] width 37 height 42
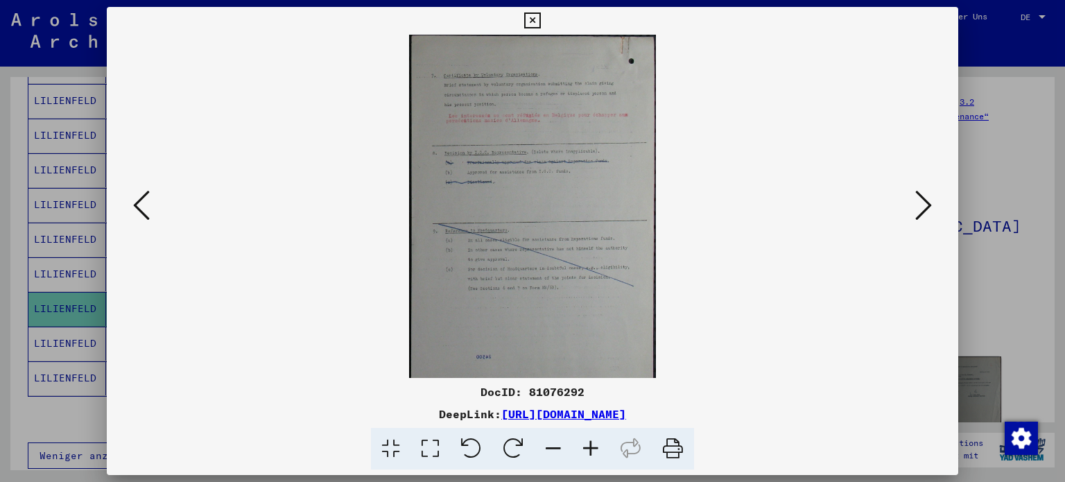
click at [593, 449] on icon at bounding box center [590, 449] width 37 height 42
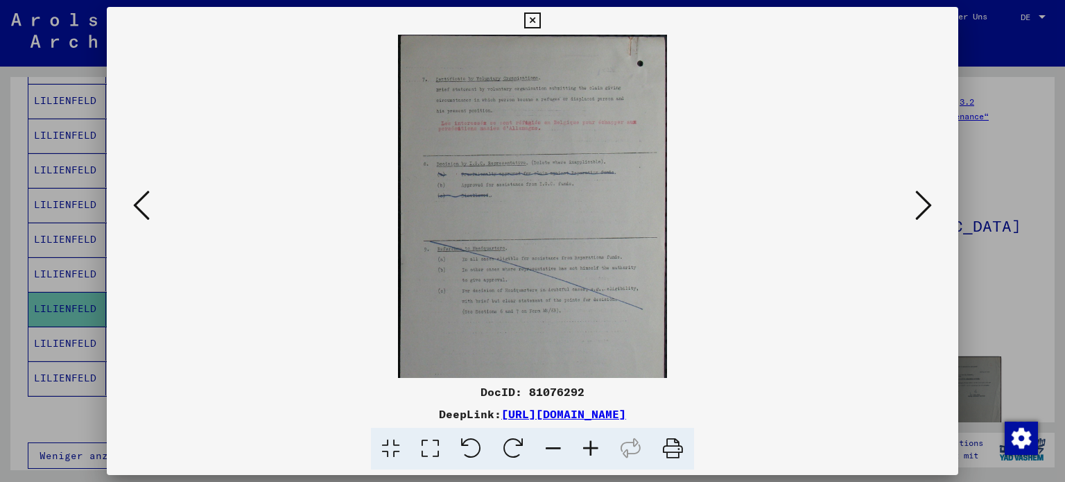
click at [593, 449] on icon at bounding box center [590, 449] width 37 height 42
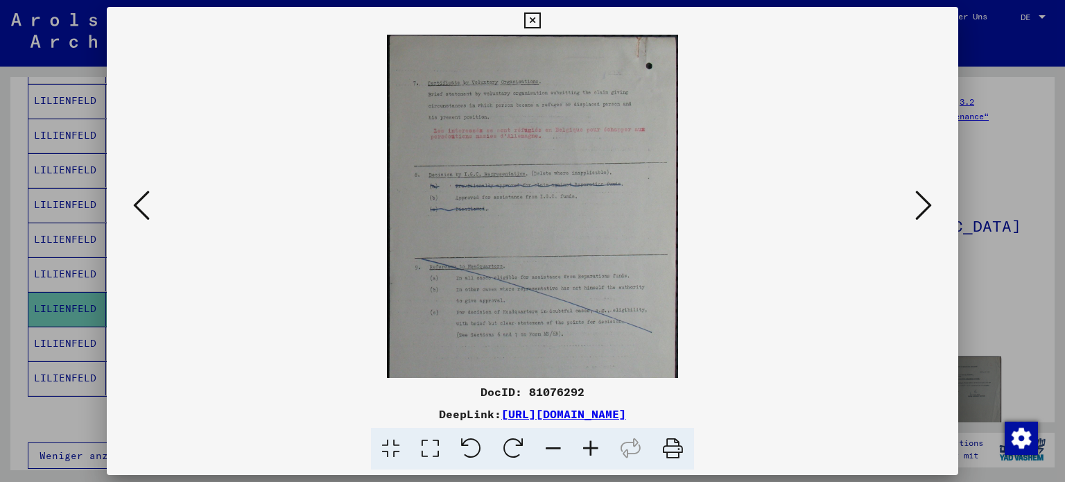
click at [593, 449] on icon at bounding box center [590, 449] width 37 height 42
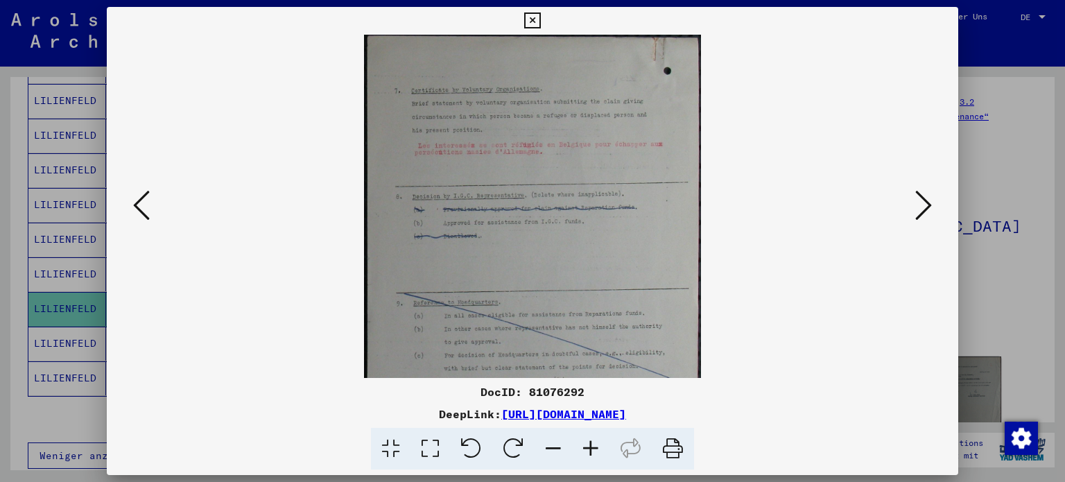
click at [592, 447] on icon at bounding box center [590, 449] width 37 height 42
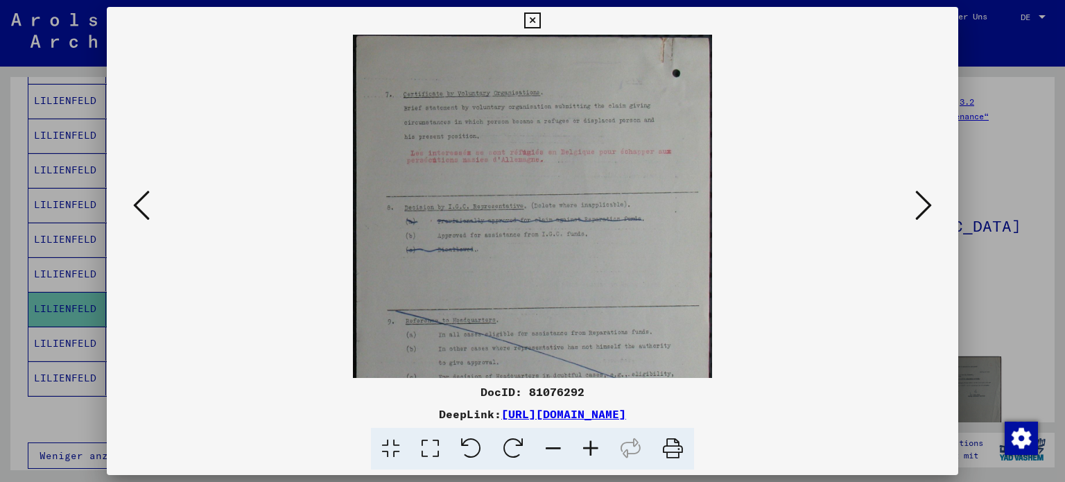
click at [592, 446] on icon at bounding box center [590, 449] width 37 height 42
click at [591, 446] on icon at bounding box center [590, 449] width 37 height 42
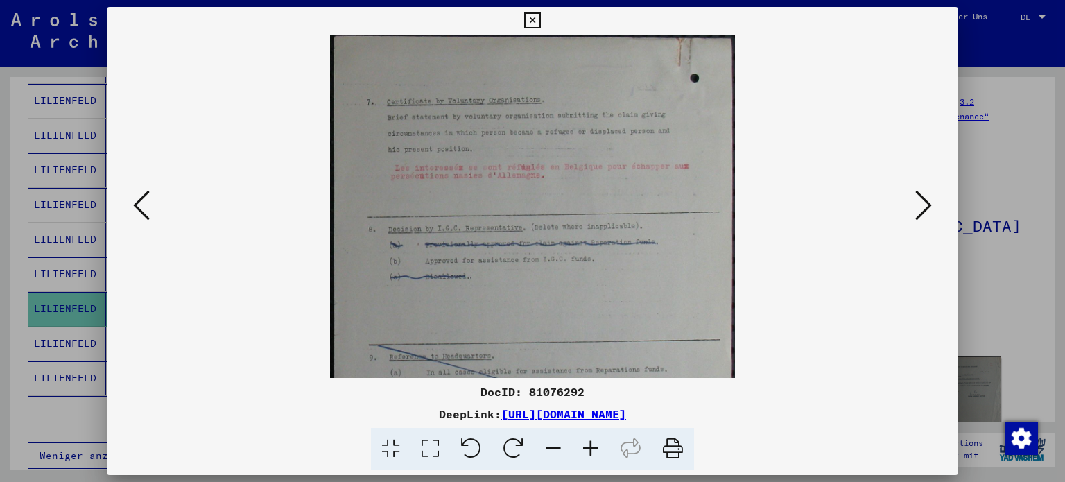
click at [591, 446] on icon at bounding box center [590, 449] width 37 height 42
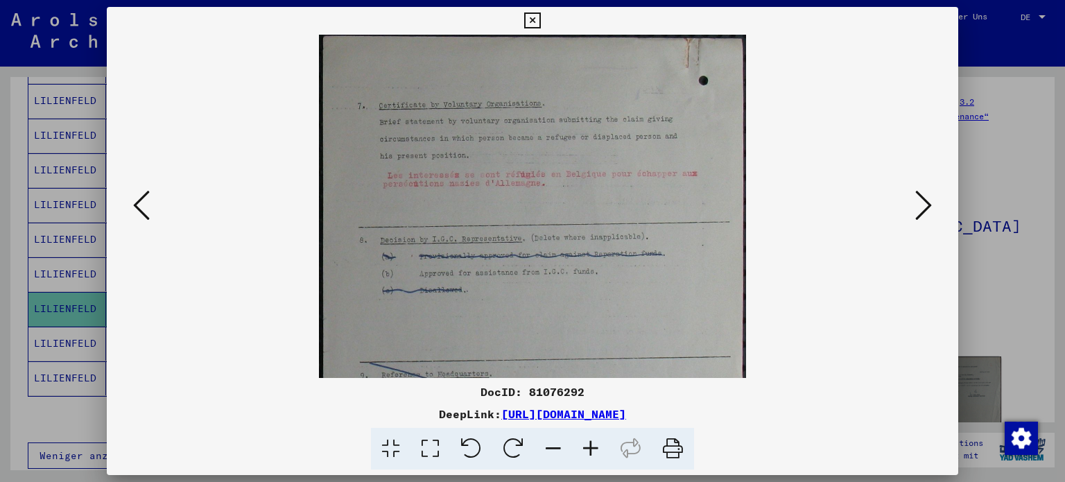
click at [591, 444] on icon at bounding box center [590, 449] width 37 height 42
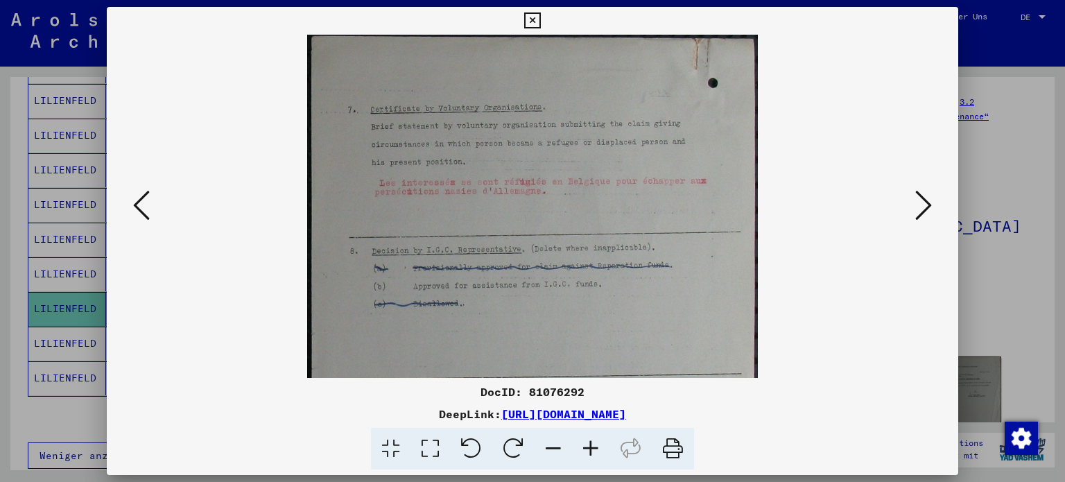
click at [591, 444] on icon at bounding box center [590, 449] width 37 height 42
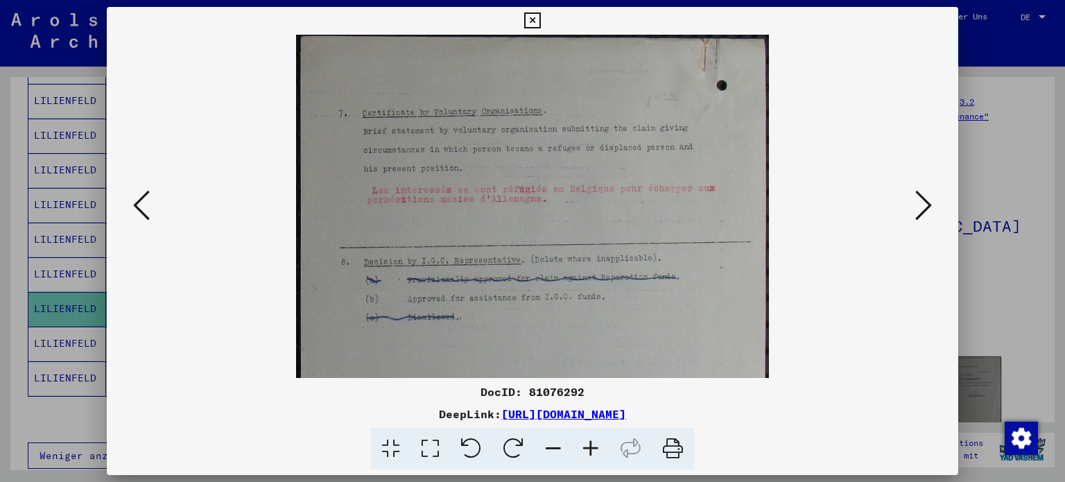
click at [591, 443] on icon at bounding box center [590, 449] width 37 height 42
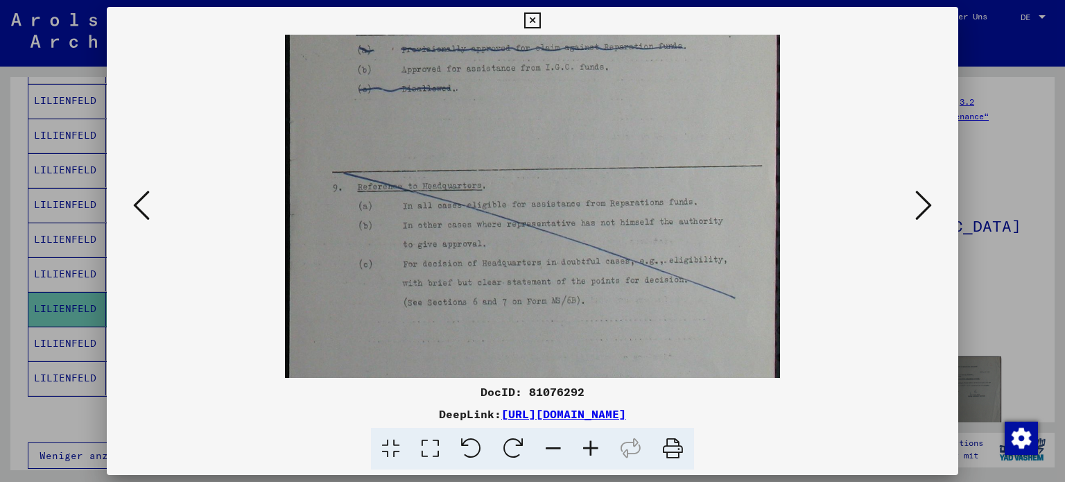
scroll to position [257, 0]
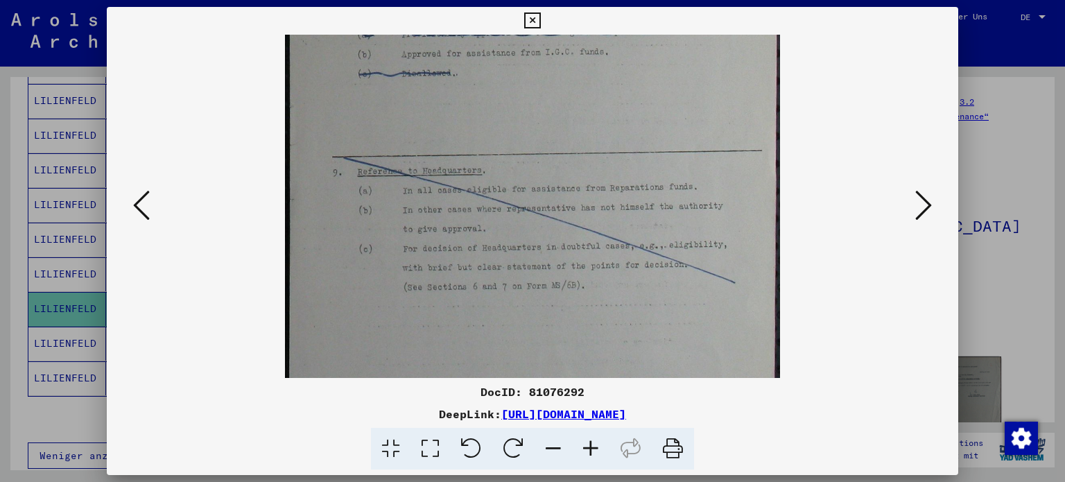
drag, startPoint x: 647, startPoint y: 246, endPoint x: 658, endPoint y: -1, distance: 247.0
click at [658, 0] on html "**********" at bounding box center [532, 241] width 1065 height 482
click at [532, 18] on icon at bounding box center [532, 20] width 16 height 17
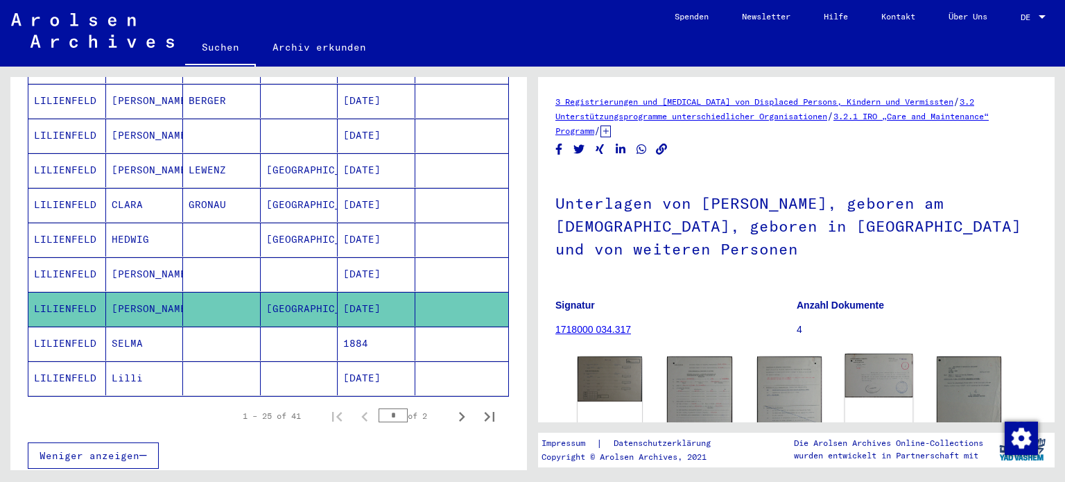
click at [866, 379] on img at bounding box center [879, 376] width 68 height 44
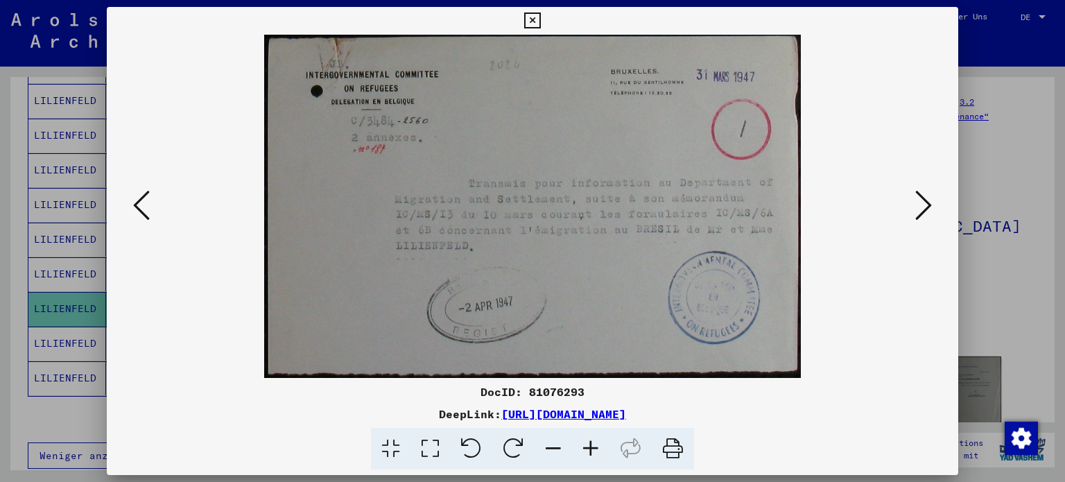
click at [642, 218] on img at bounding box center [533, 206] width 758 height 343
click at [533, 16] on icon at bounding box center [532, 20] width 16 height 17
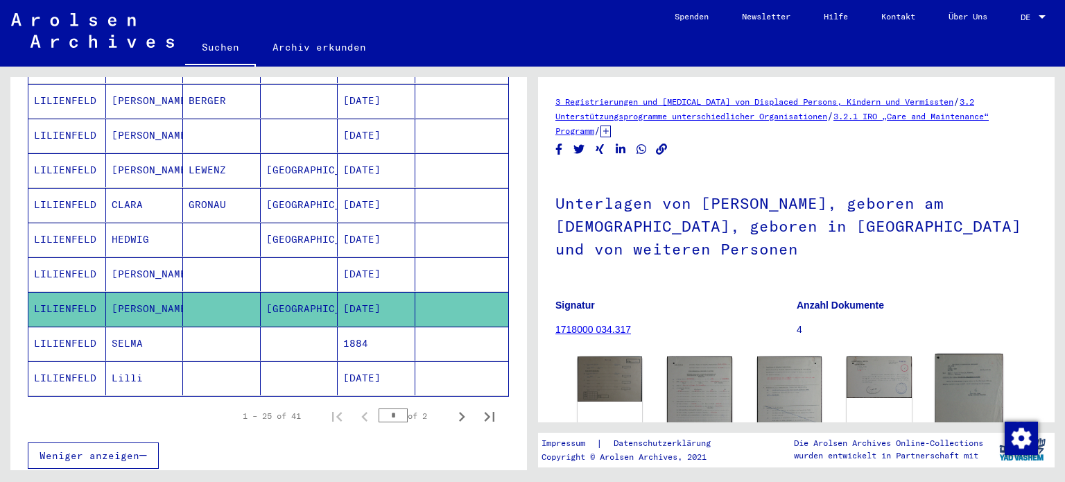
click at [968, 374] on img at bounding box center [969, 396] width 68 height 85
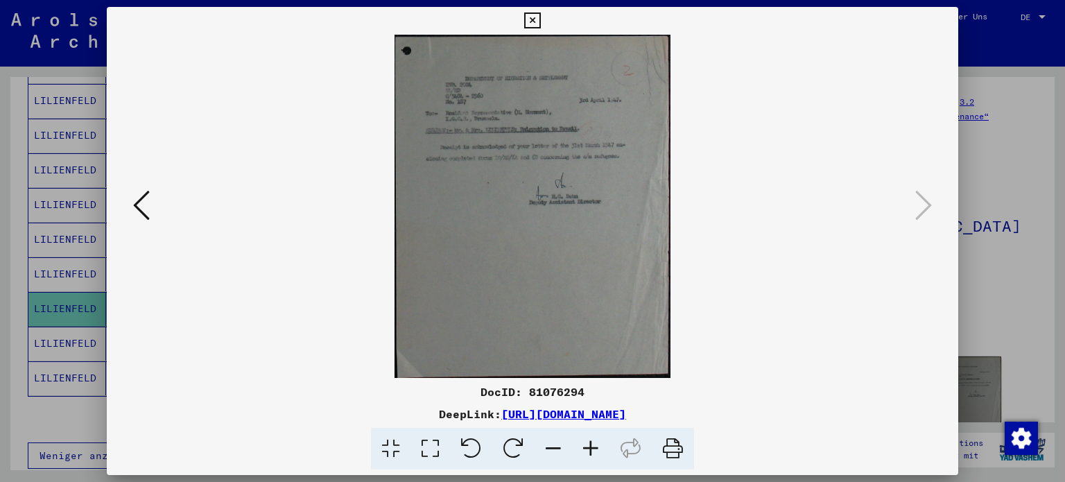
click at [589, 446] on icon at bounding box center [590, 449] width 37 height 42
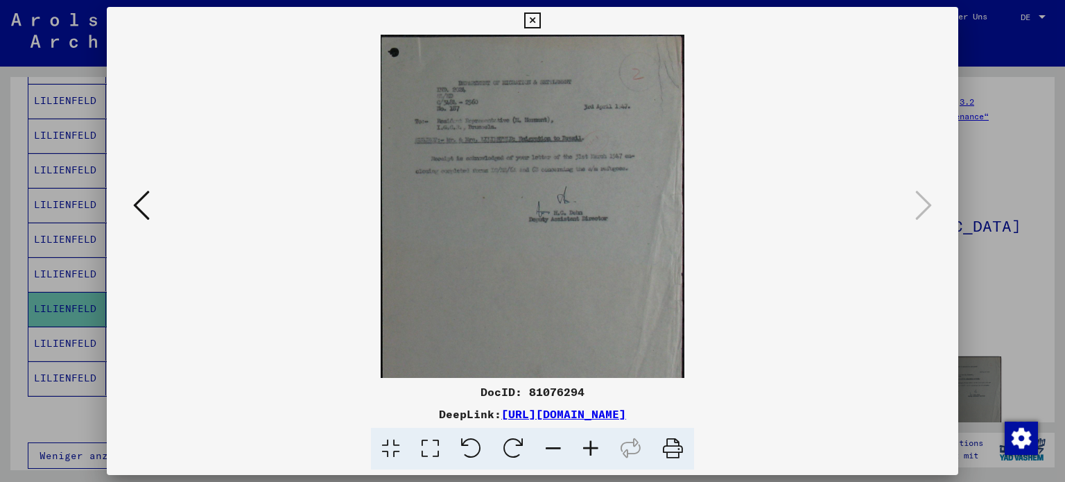
click at [589, 446] on icon at bounding box center [590, 449] width 37 height 42
click at [588, 444] on icon at bounding box center [590, 449] width 37 height 42
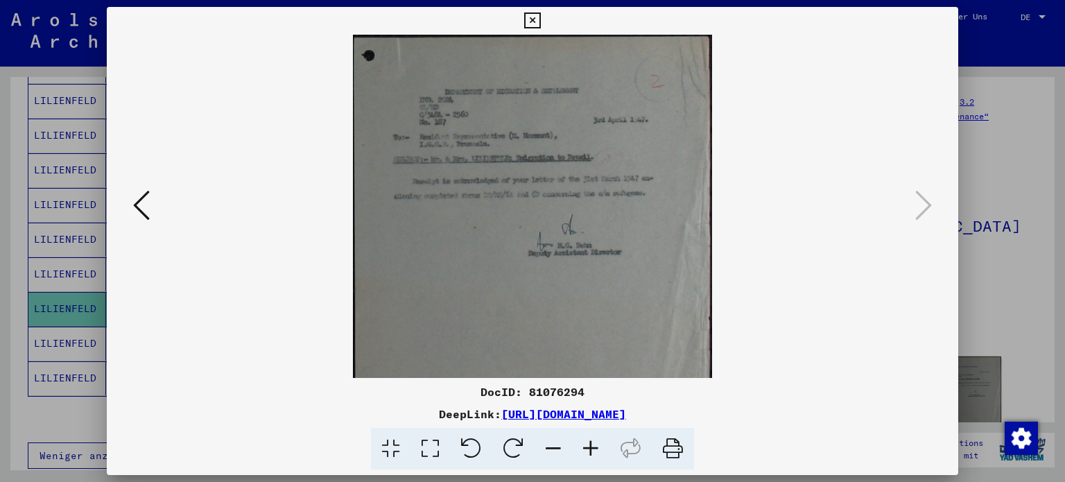
click at [588, 444] on icon at bounding box center [590, 449] width 37 height 42
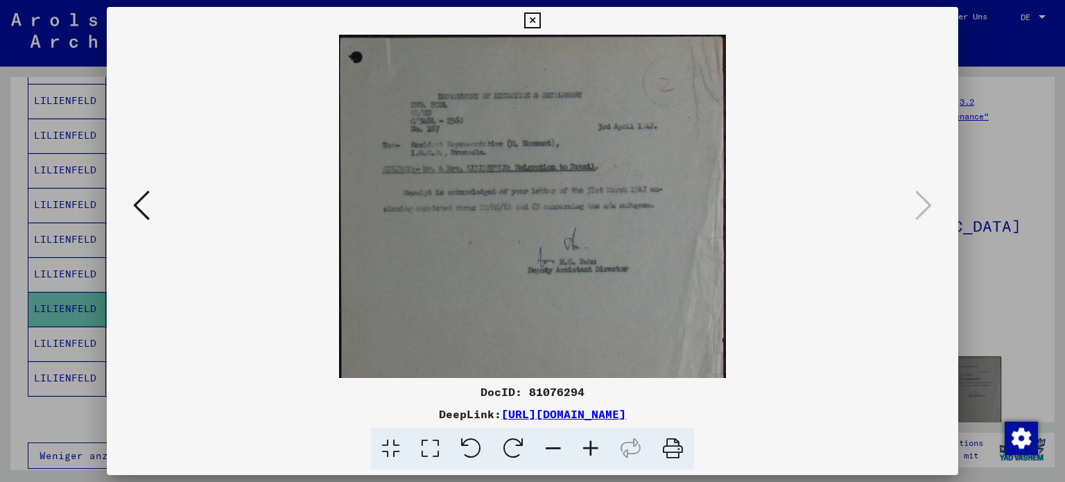
click at [587, 444] on icon at bounding box center [590, 449] width 37 height 42
click at [587, 443] on icon at bounding box center [590, 449] width 37 height 42
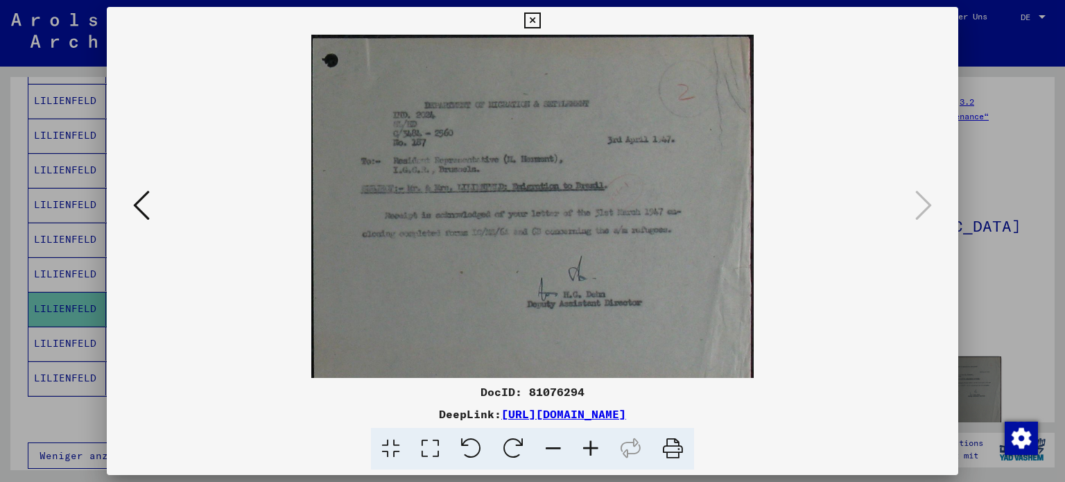
click at [587, 443] on icon at bounding box center [590, 449] width 37 height 42
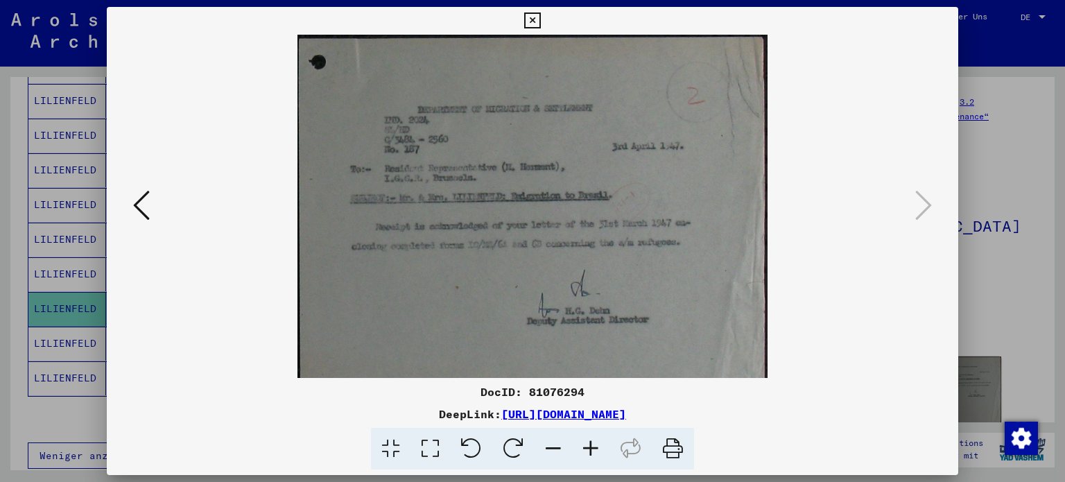
click at [587, 442] on icon at bounding box center [590, 449] width 37 height 42
click at [586, 442] on icon at bounding box center [590, 449] width 37 height 42
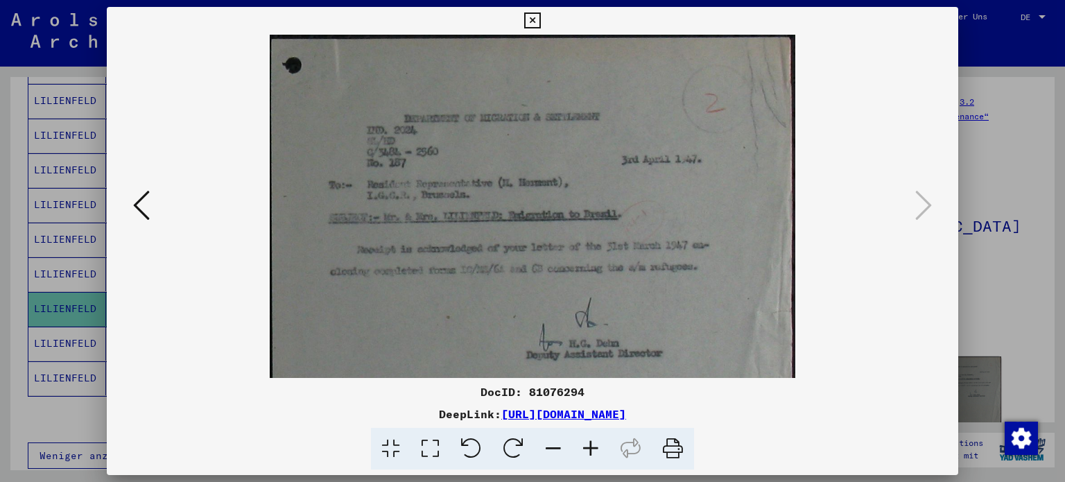
click at [583, 440] on icon at bounding box center [590, 449] width 37 height 42
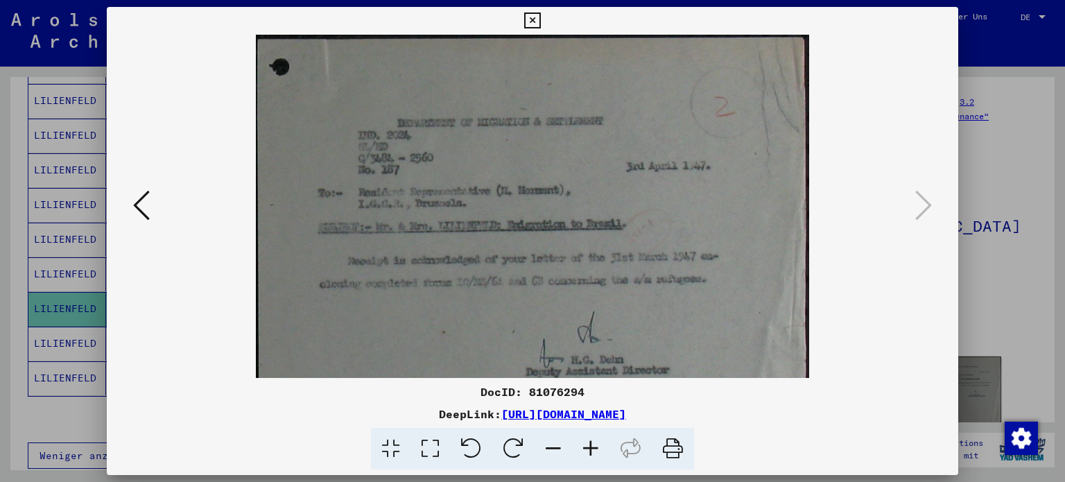
click at [670, 257] on img at bounding box center [532, 380] width 553 height 690
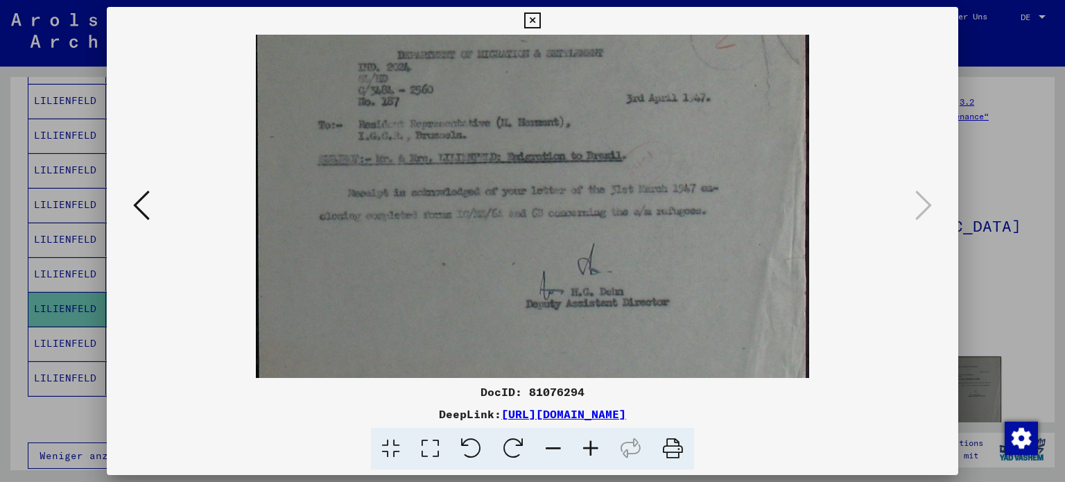
drag, startPoint x: 674, startPoint y: 253, endPoint x: 677, endPoint y: 188, distance: 65.3
click at [677, 188] on img at bounding box center [532, 312] width 553 height 690
click at [587, 446] on icon at bounding box center [590, 449] width 37 height 42
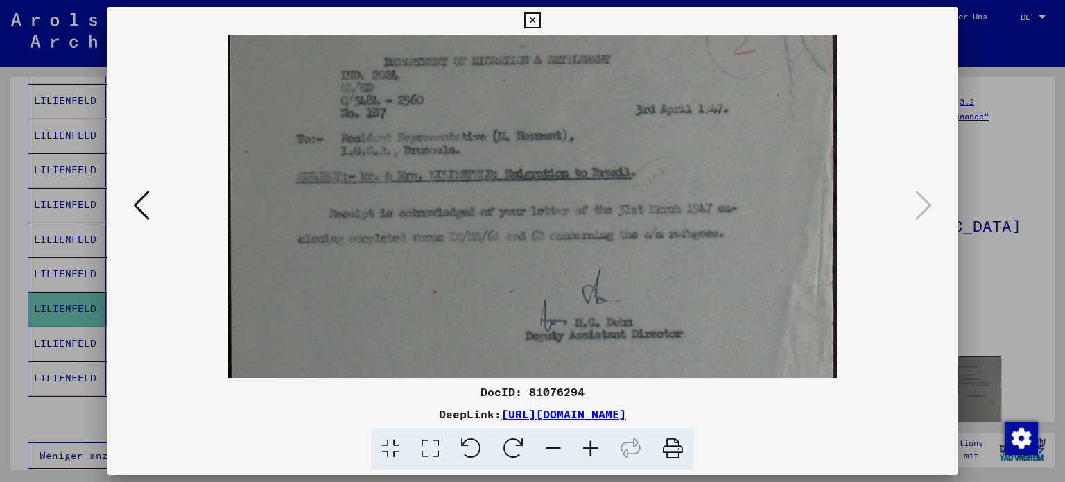
click at [588, 446] on icon at bounding box center [590, 449] width 37 height 42
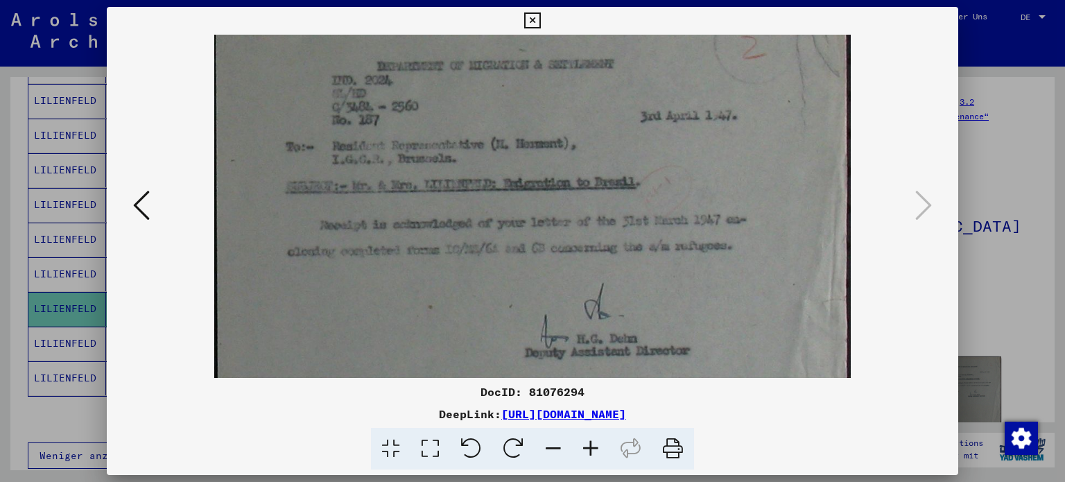
click at [588, 446] on icon at bounding box center [590, 449] width 37 height 42
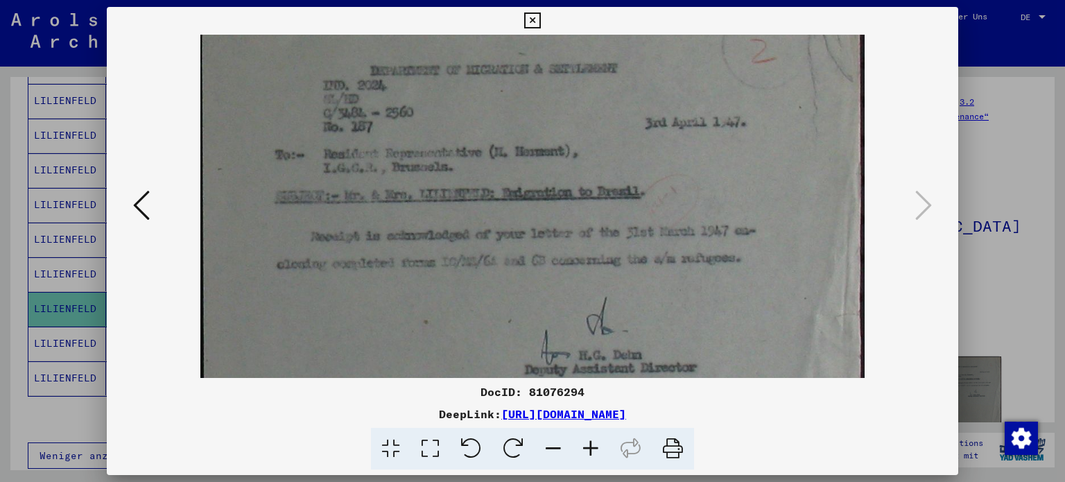
click at [588, 446] on icon at bounding box center [590, 449] width 37 height 42
click at [589, 446] on icon at bounding box center [590, 449] width 37 height 42
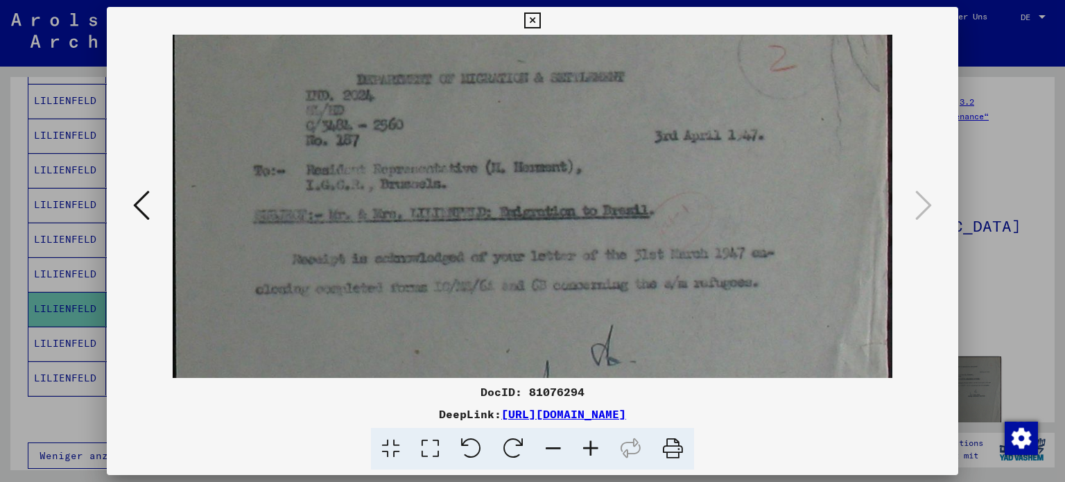
click at [535, 19] on icon at bounding box center [532, 20] width 16 height 17
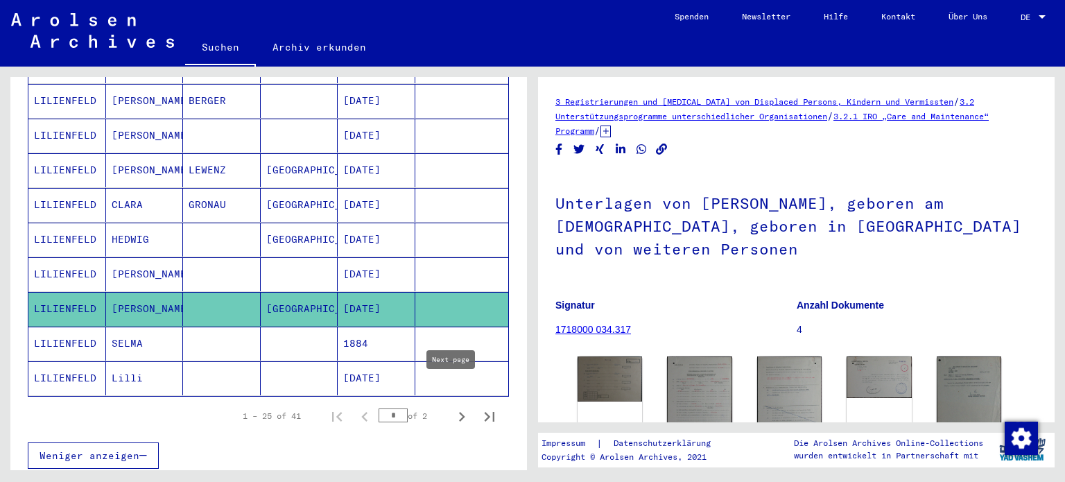
click at [452, 407] on icon "Next page" at bounding box center [461, 416] width 19 height 19
type input "*"
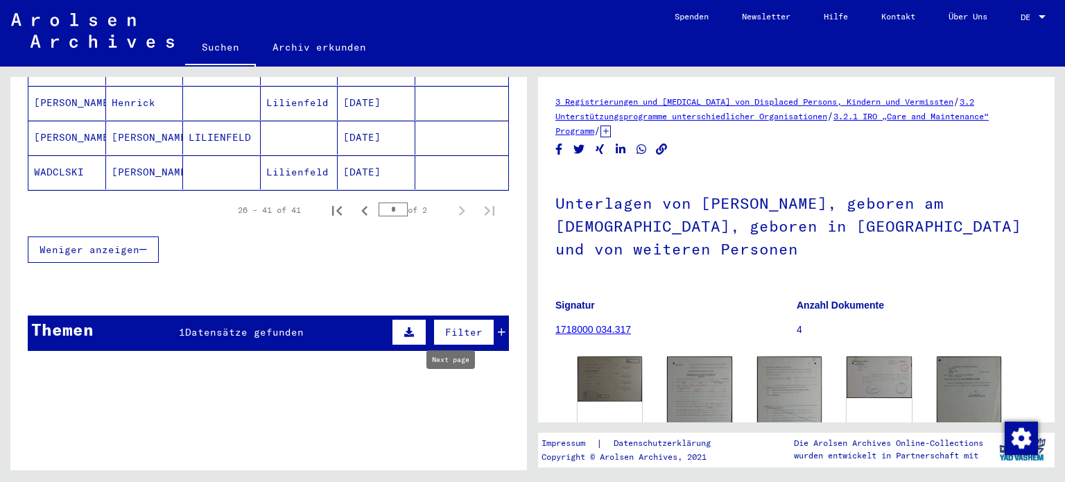
scroll to position [637, 0]
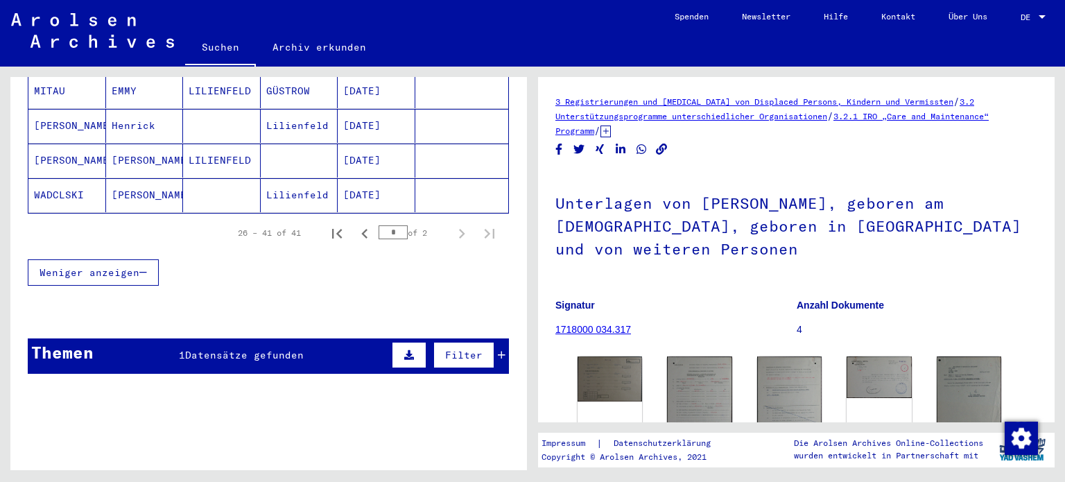
drag, startPoint x: 230, startPoint y: 282, endPoint x: 211, endPoint y: 360, distance: 80.0
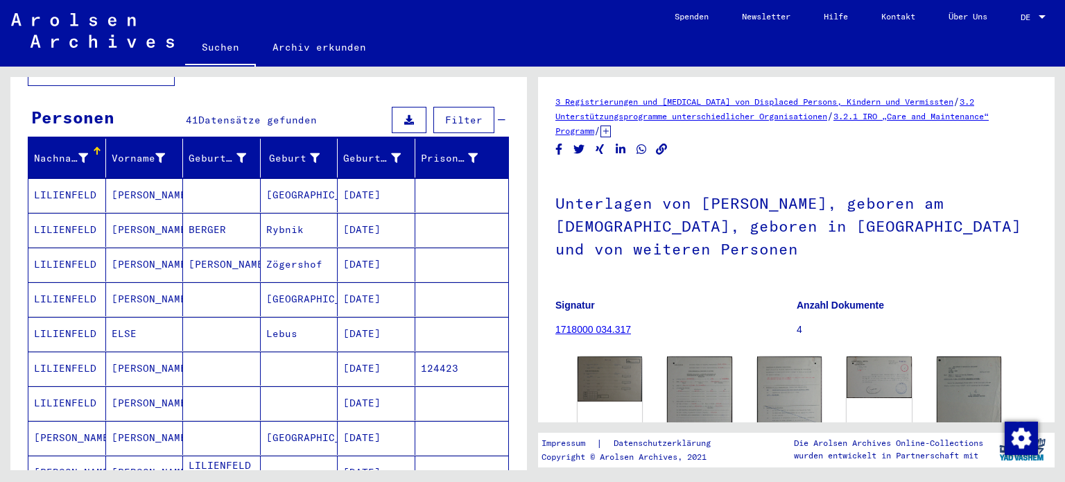
scroll to position [0, 0]
